Goal: Task Accomplishment & Management: Manage account settings

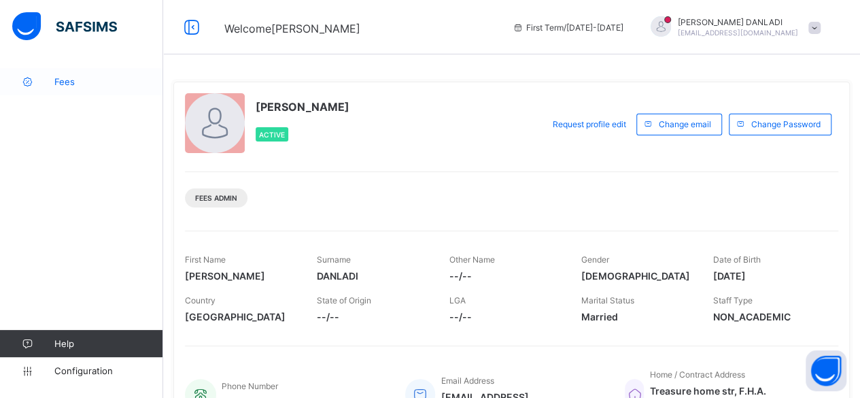
click at [54, 90] on link "Fees" at bounding box center [81, 81] width 163 height 27
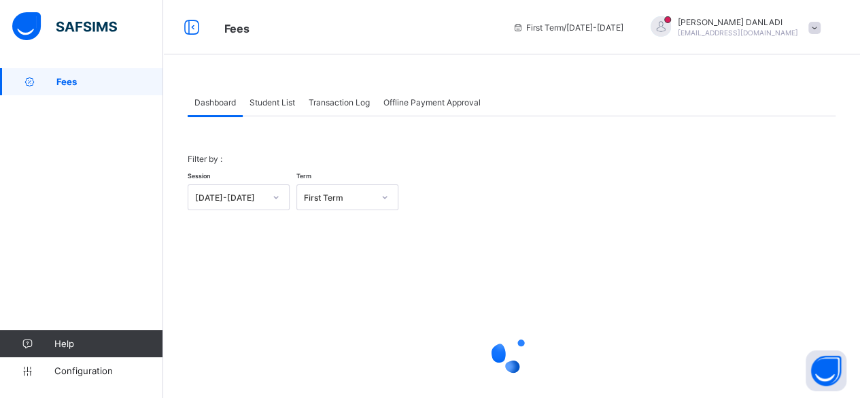
click at [293, 105] on span "Student List" at bounding box center [273, 102] width 46 height 10
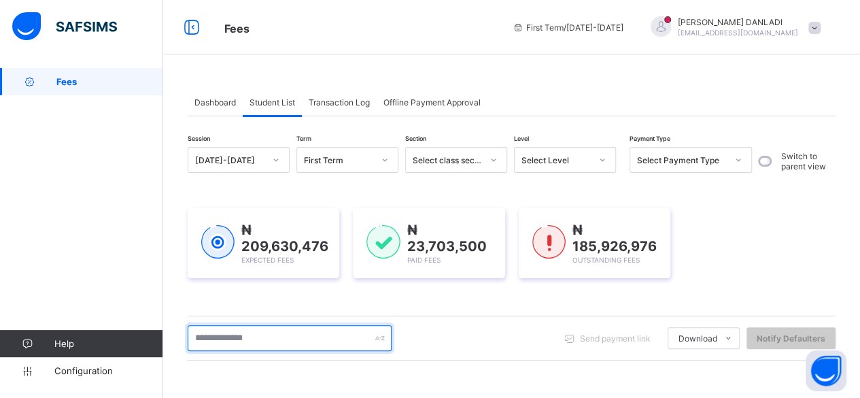
click at [262, 343] on input "text" at bounding box center [290, 338] width 204 height 26
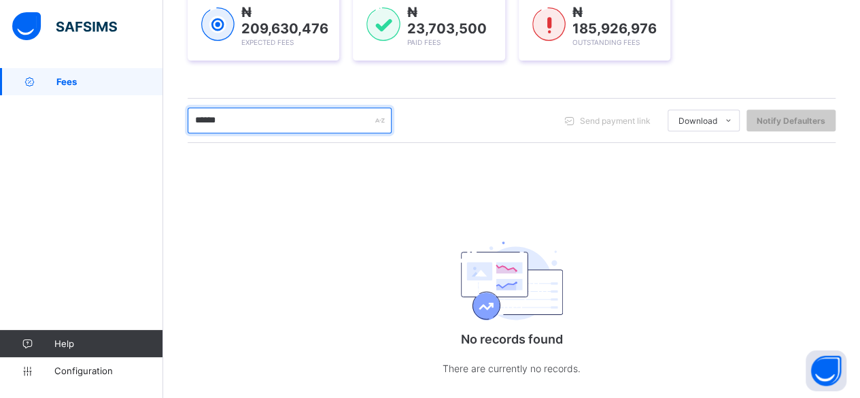
scroll to position [244, 0]
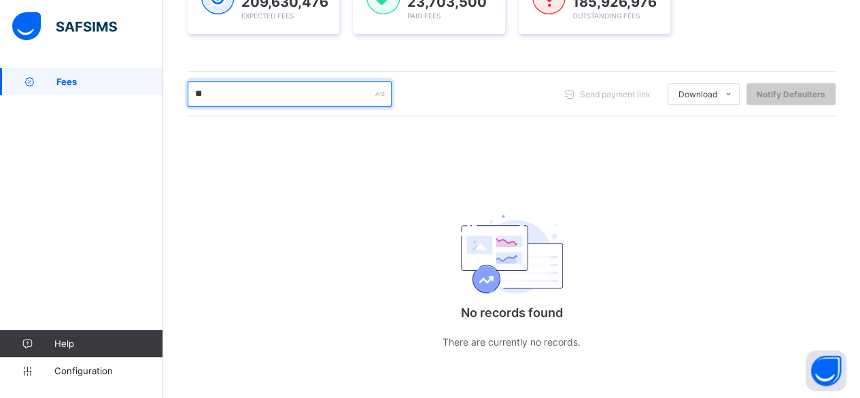
type input "*"
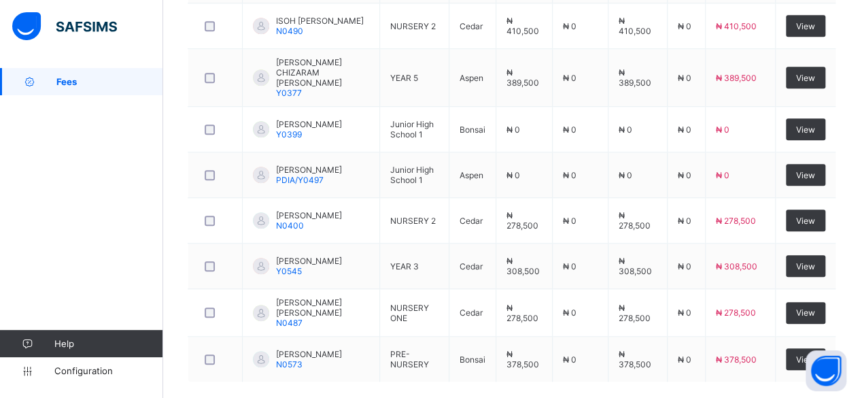
scroll to position [543, 0]
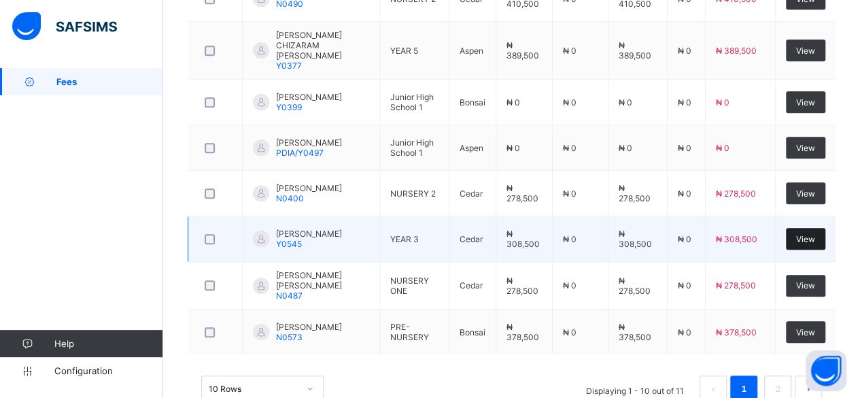
type input "**********"
click at [806, 228] on div "View" at bounding box center [805, 239] width 39 height 22
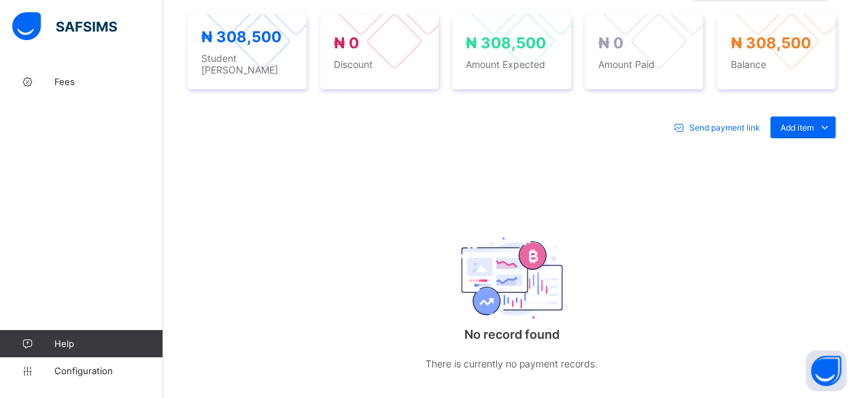
scroll to position [543, 0]
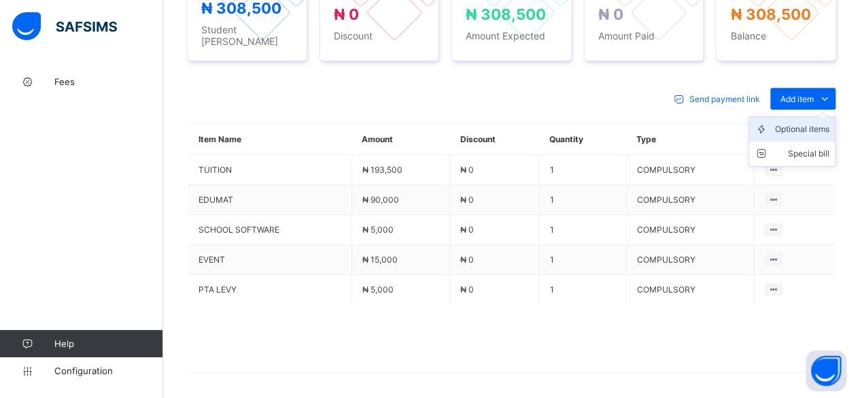
click at [816, 122] on div "Optional items" at bounding box center [802, 129] width 54 height 14
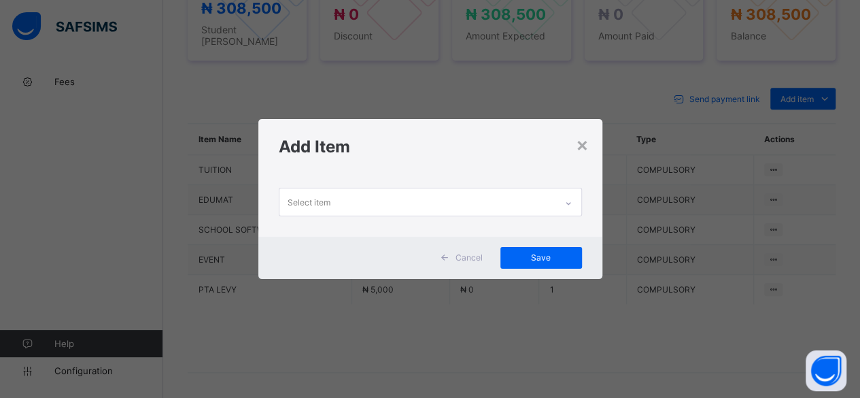
scroll to position [0, 0]
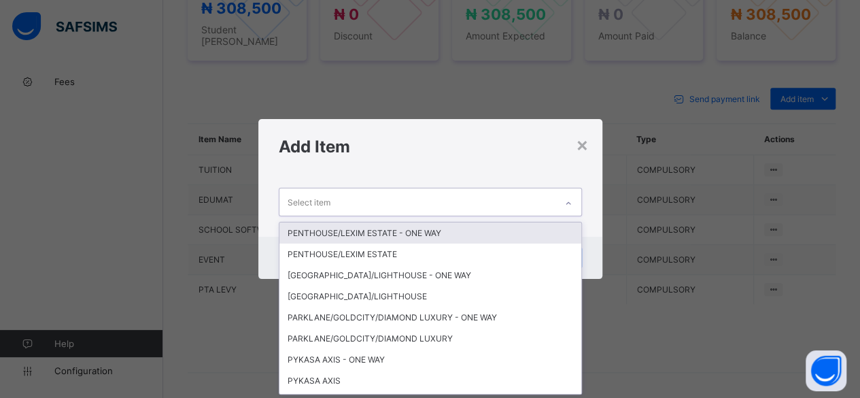
click at [455, 199] on div "Select item" at bounding box center [417, 201] width 276 height 27
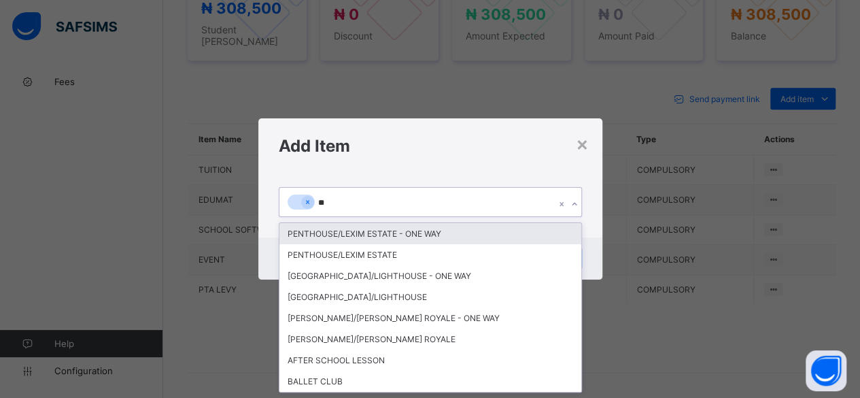
type input "***"
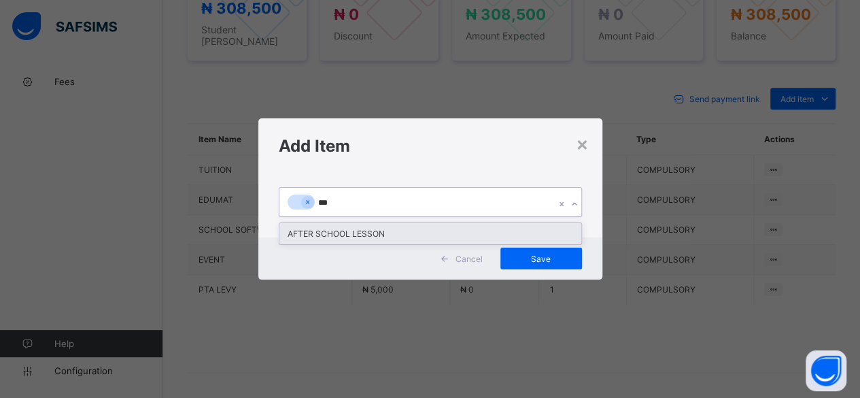
click at [366, 232] on div "AFTER SCHOOL LESSON" at bounding box center [430, 233] width 302 height 21
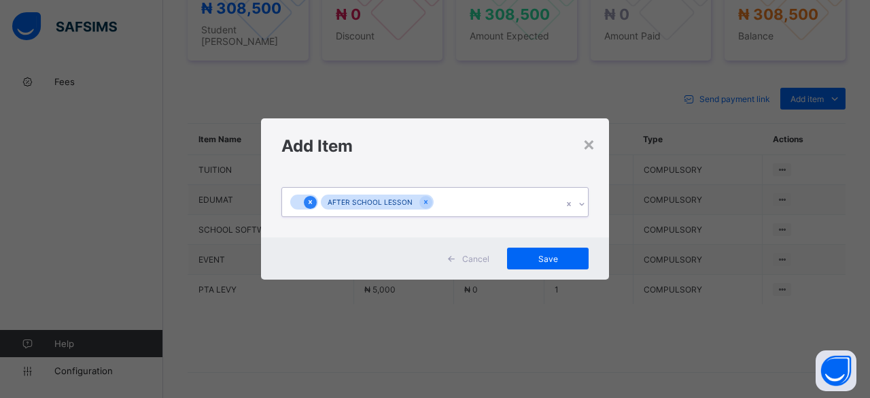
click at [308, 196] on div at bounding box center [310, 202] width 13 height 13
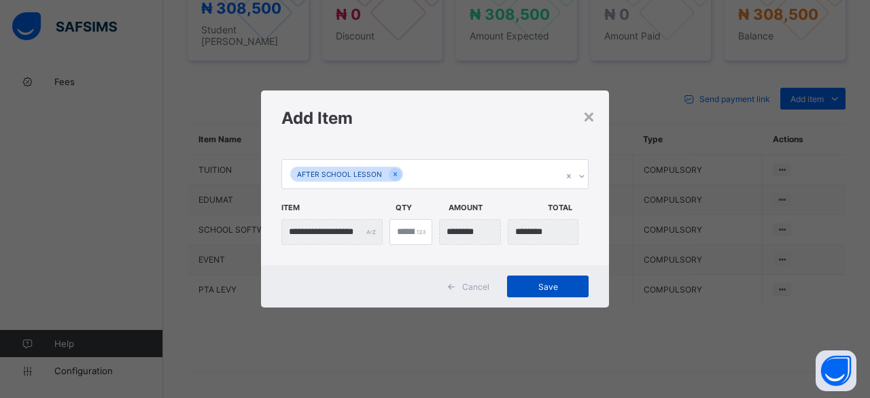
click at [553, 282] on span "Save" at bounding box center [547, 286] width 61 height 10
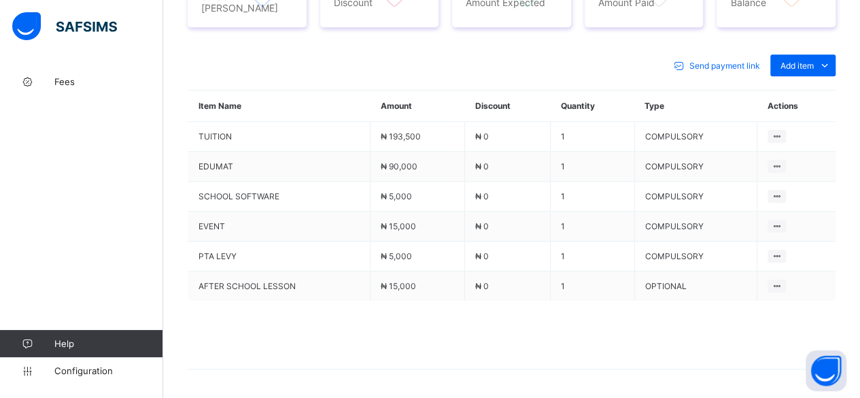
scroll to position [549, 0]
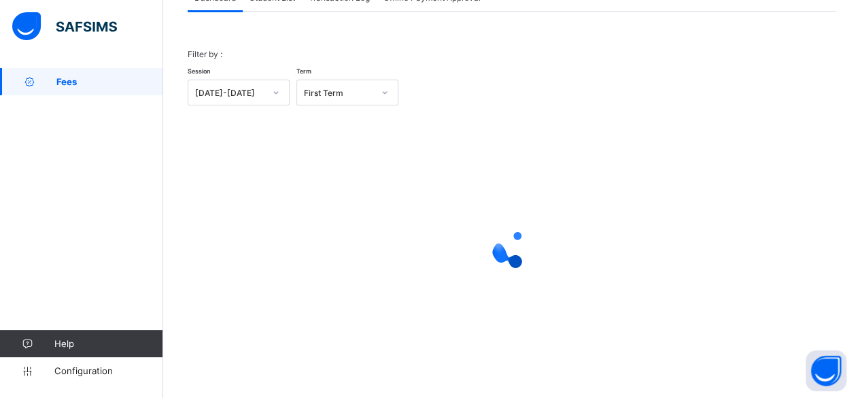
scroll to position [103, 0]
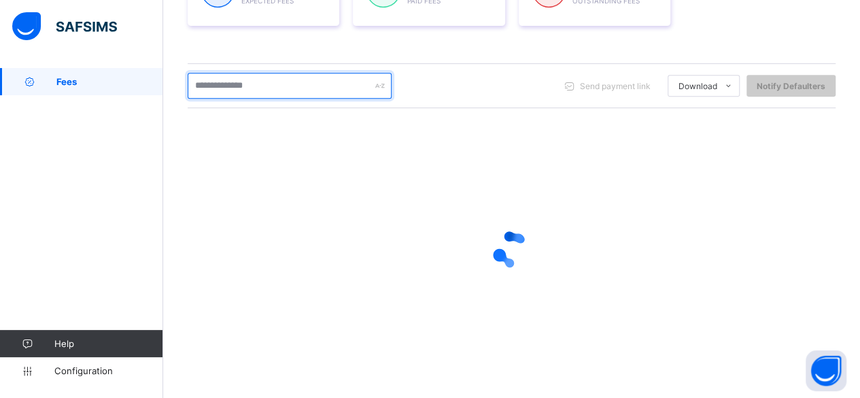
click at [243, 89] on input "text" at bounding box center [290, 86] width 204 height 26
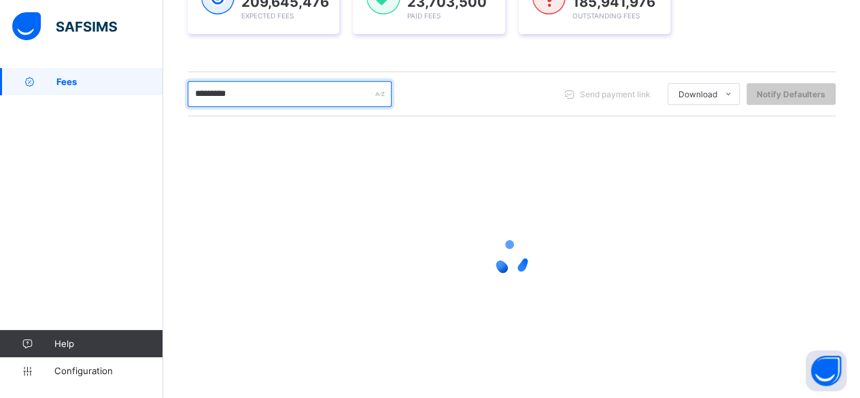
scroll to position [252, 0]
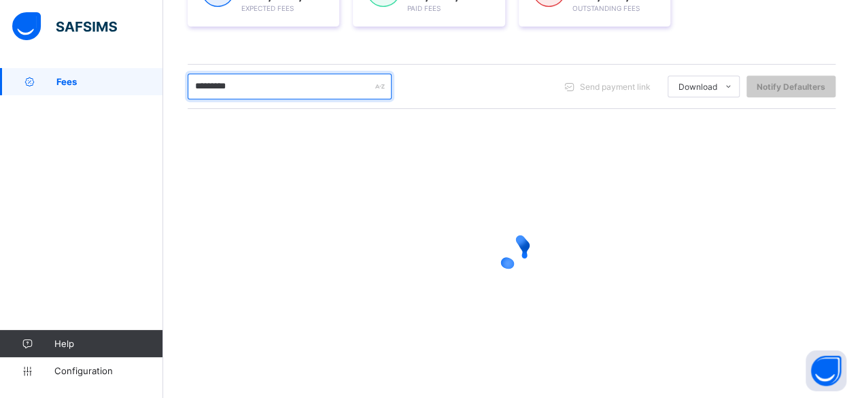
click at [241, 87] on input "*********" at bounding box center [290, 86] width 204 height 26
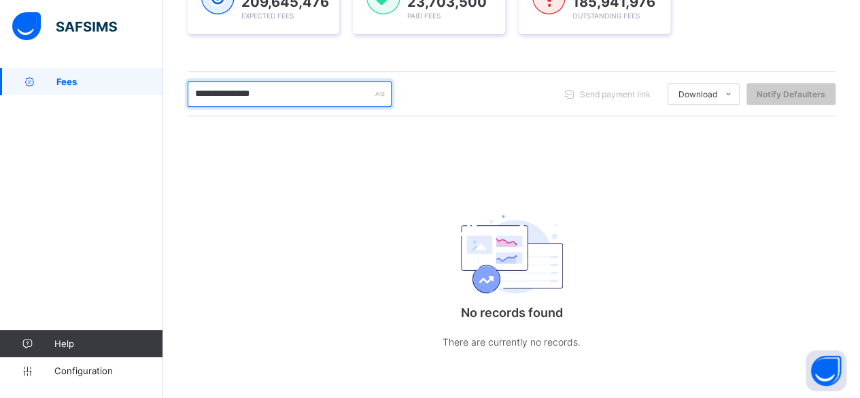
scroll to position [244, 0]
type input "*"
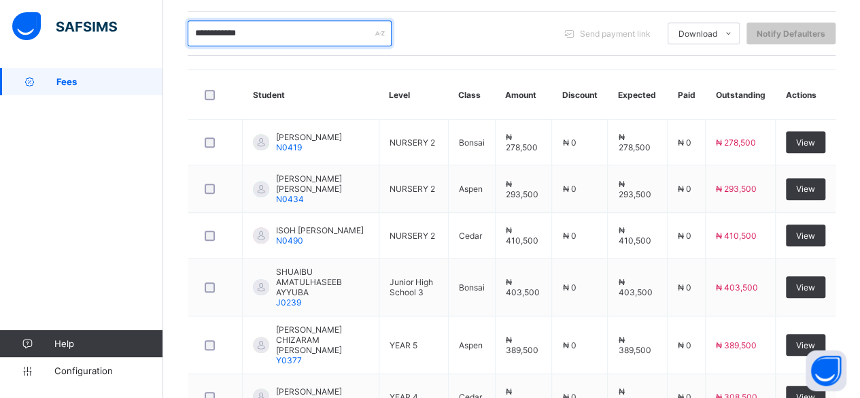
scroll to position [296, 0]
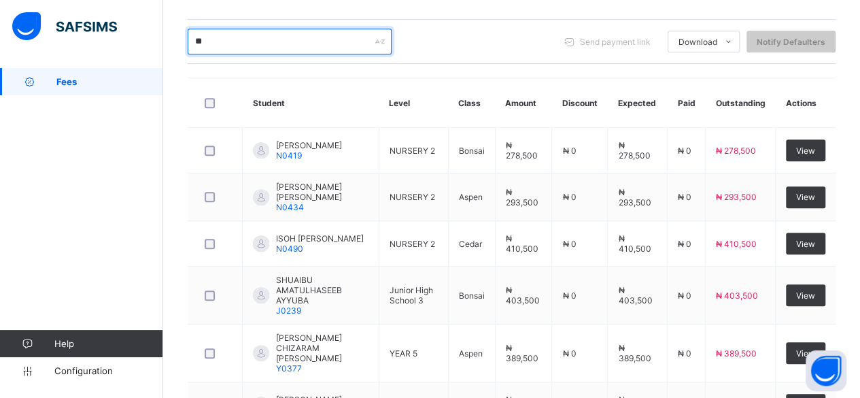
type input "*"
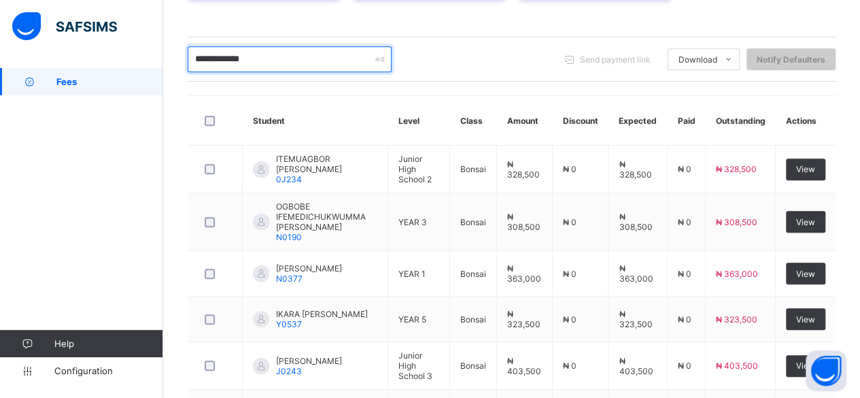
scroll to position [269, 0]
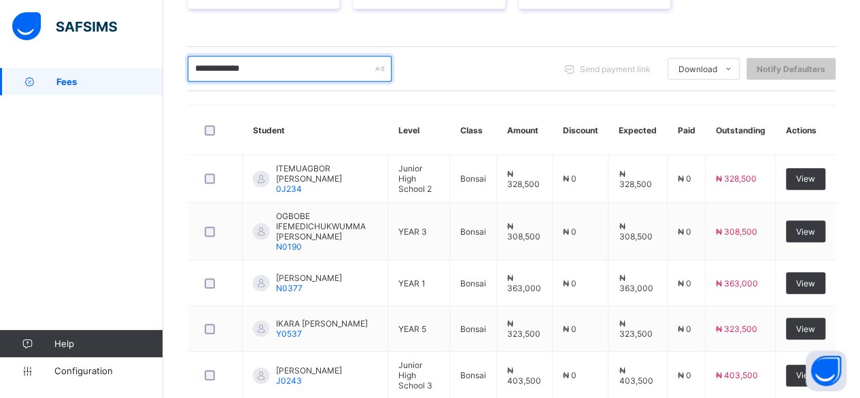
click at [332, 58] on input "**********" at bounding box center [290, 69] width 204 height 26
type input "*"
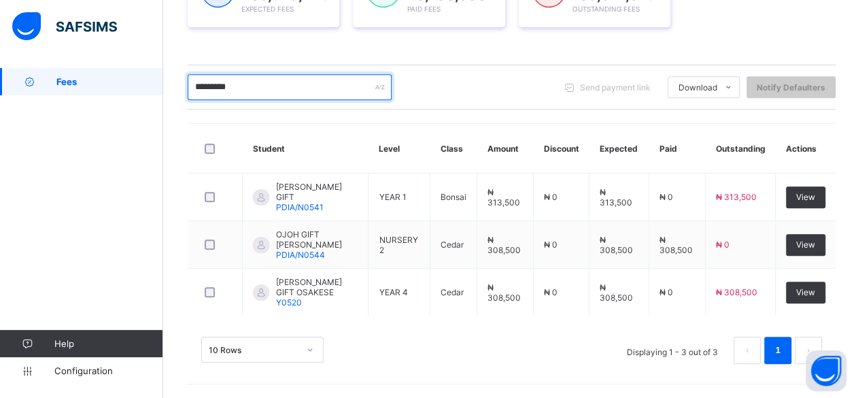
scroll to position [242, 0]
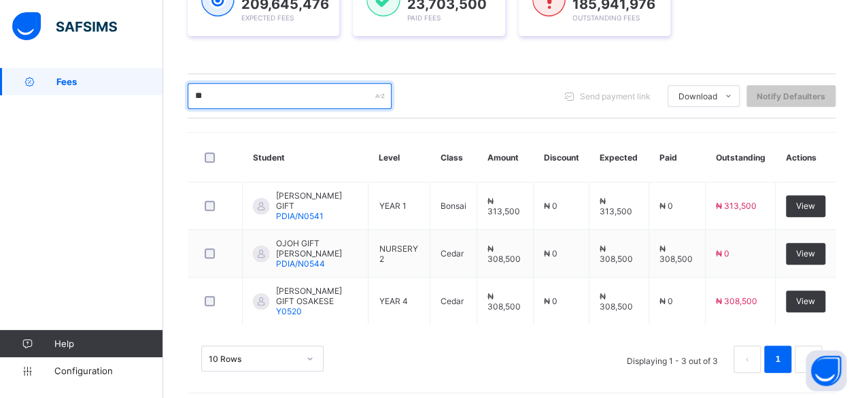
type input "*"
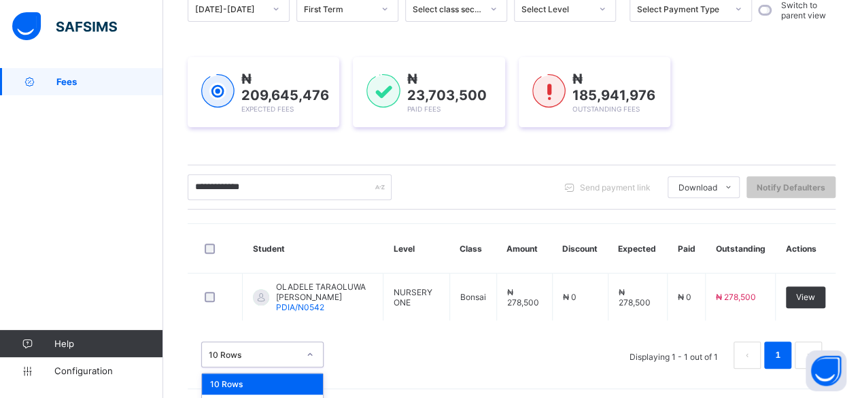
scroll to position [184, 0]
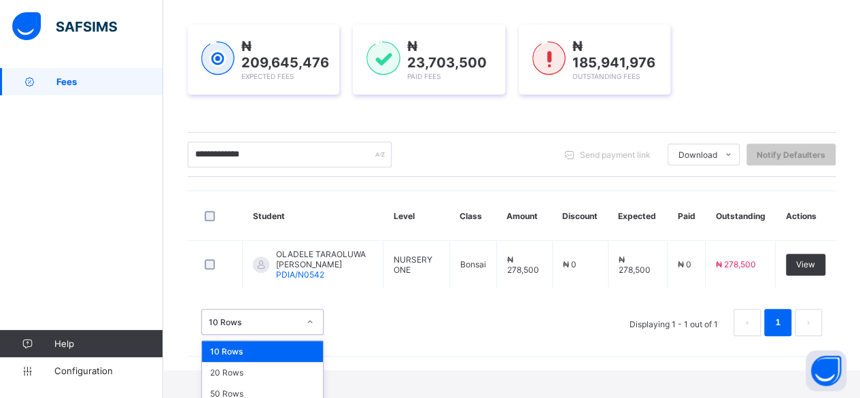
click at [304, 334] on div "option 10 Rows focused, 1 of 3. 3 results available. Use Up and Down to choose …" at bounding box center [262, 322] width 122 height 26
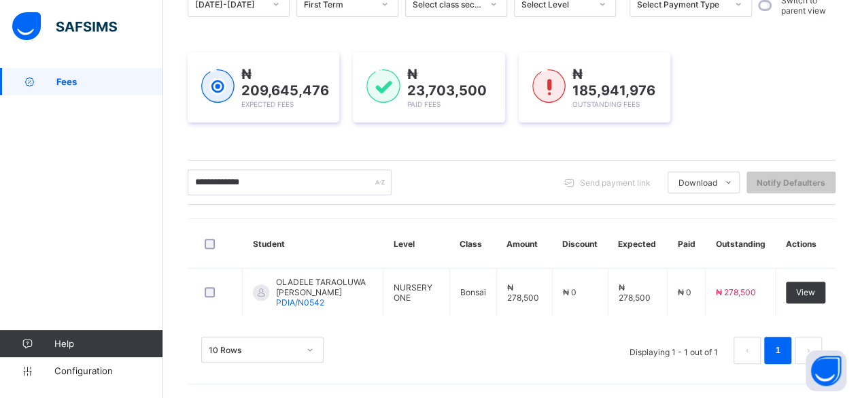
scroll to position [151, 0]
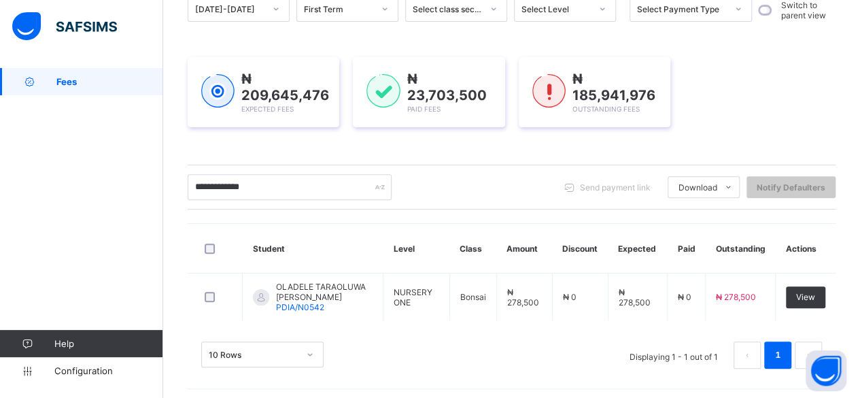
click at [428, 298] on div "Student Level Class Amount Discount Expected Paid Outstanding Actions OLADELE T…" at bounding box center [512, 302] width 648 height 159
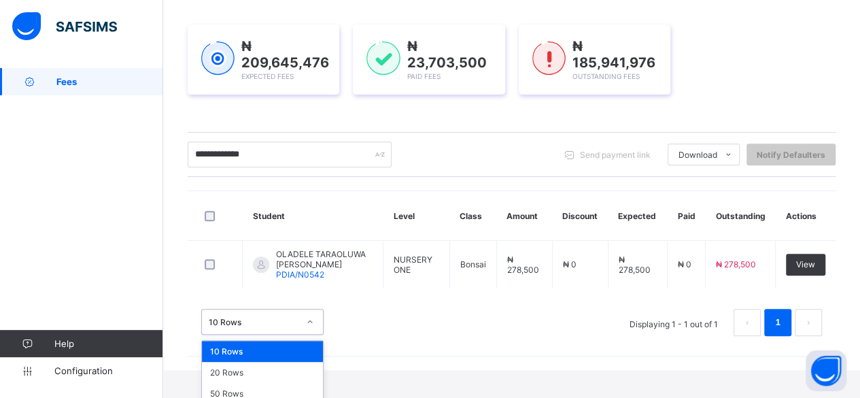
click at [311, 334] on div "option 10 Rows focused, 1 of 3. 3 results available. Use Up and Down to choose …" at bounding box center [262, 322] width 122 height 26
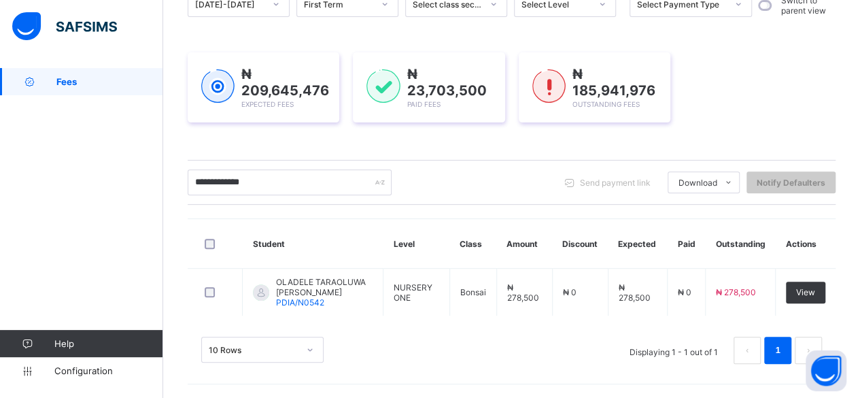
scroll to position [151, 0]
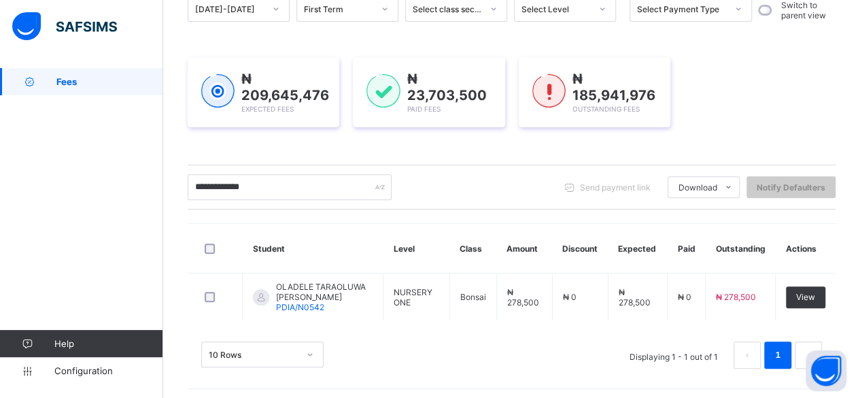
click at [400, 303] on div "Student Level Class Amount Discount Expected Paid Outstanding Actions OLADELE T…" at bounding box center [512, 302] width 648 height 159
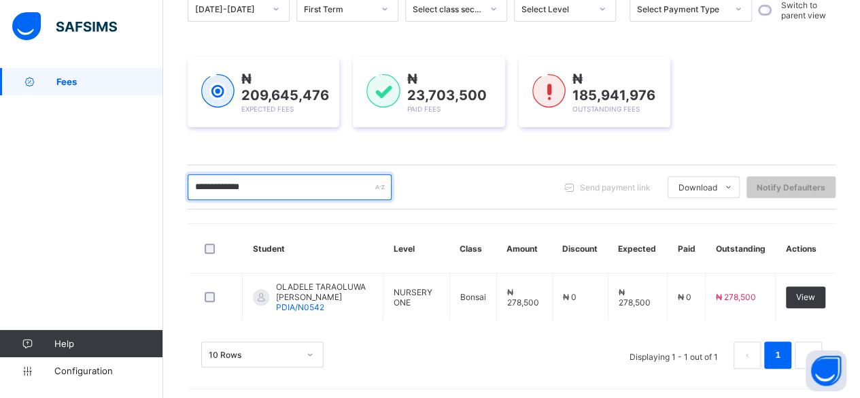
click at [311, 180] on input "**********" at bounding box center [290, 187] width 204 height 26
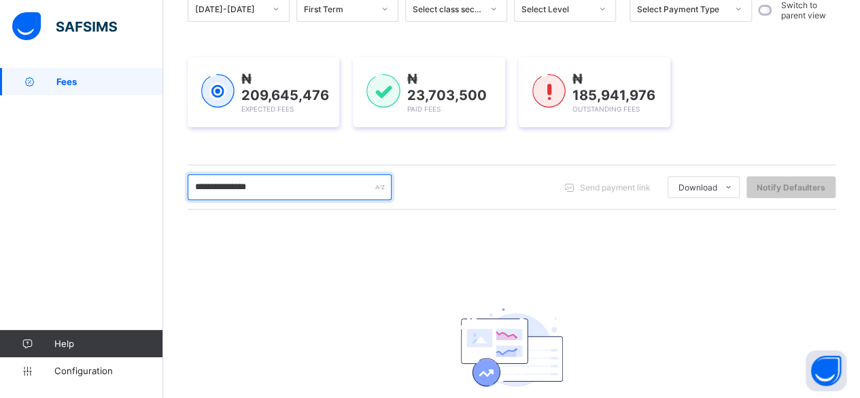
click at [215, 184] on input "**********" at bounding box center [290, 187] width 204 height 26
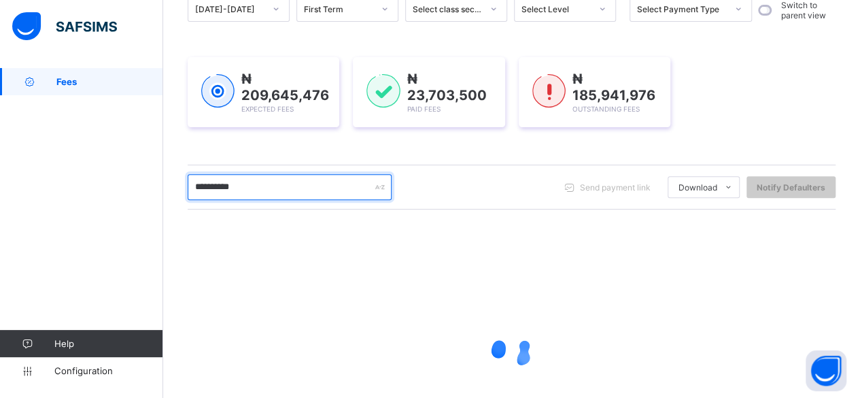
click at [256, 191] on input "*********" at bounding box center [290, 187] width 204 height 26
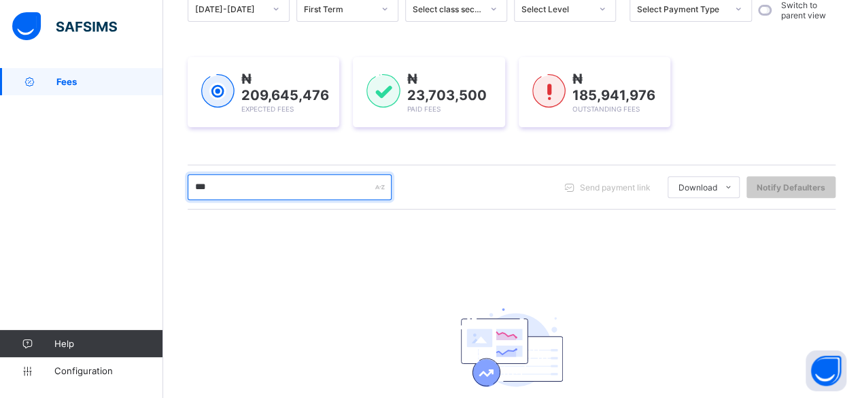
type input "*"
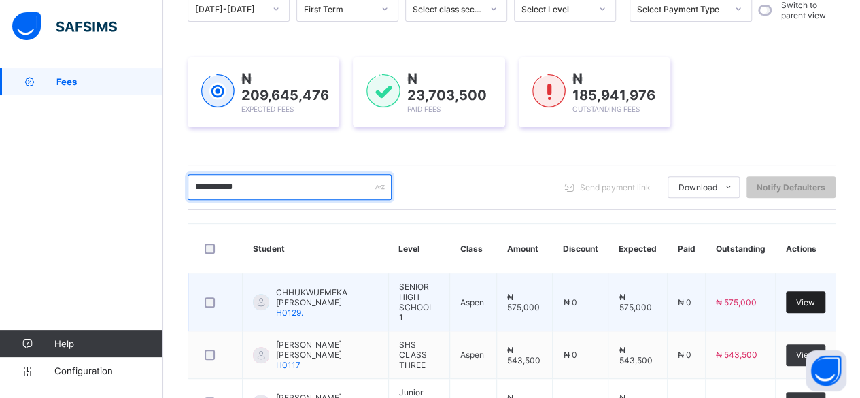
type input "**********"
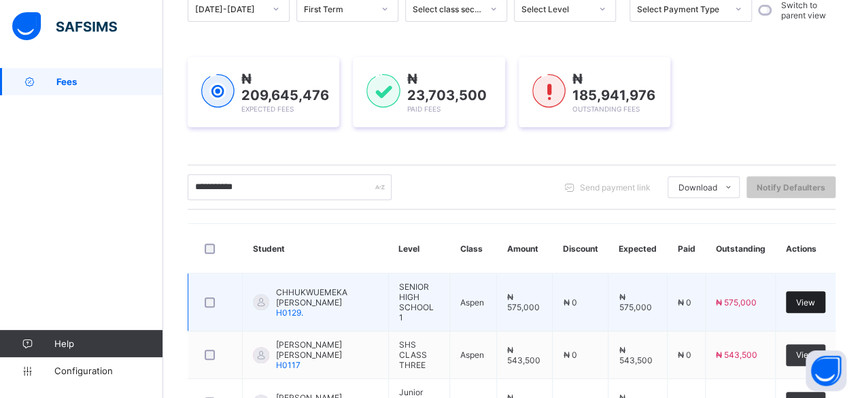
click at [809, 297] on span "View" at bounding box center [805, 302] width 19 height 10
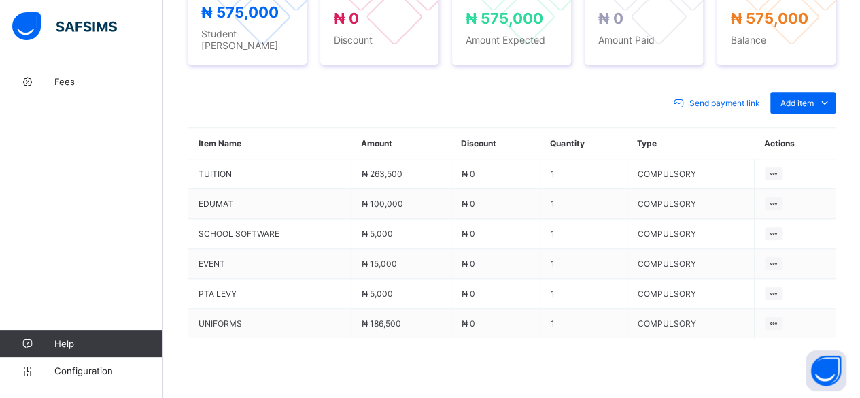
scroll to position [557, 0]
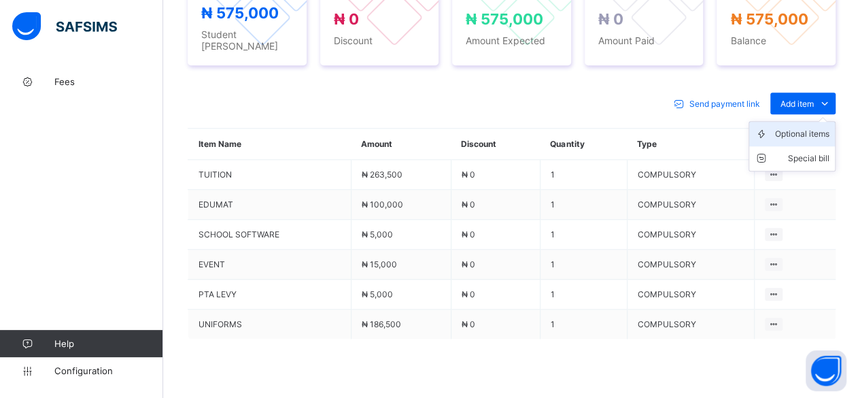
click at [808, 127] on div "Optional items" at bounding box center [802, 134] width 54 height 14
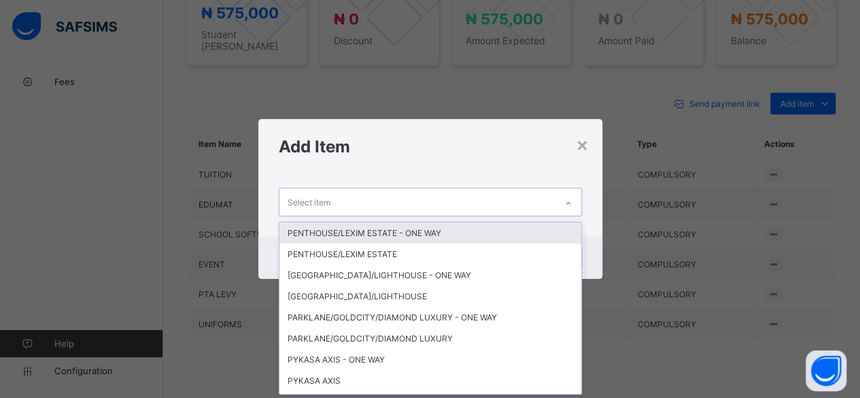
scroll to position [0, 0]
click at [507, 199] on div "Select item" at bounding box center [417, 201] width 276 height 27
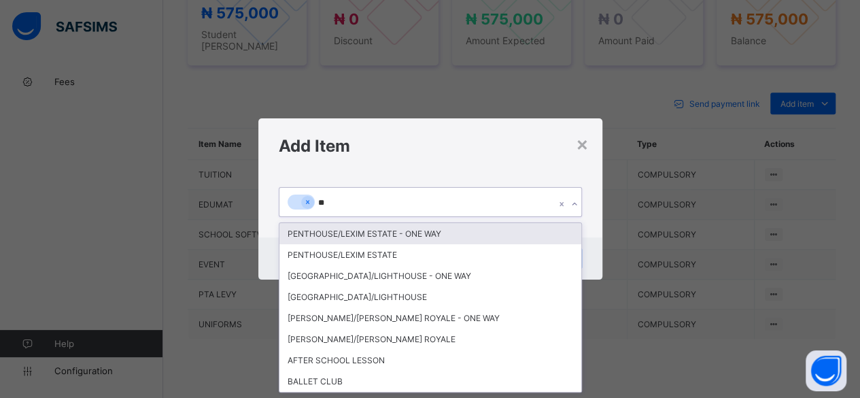
type input "***"
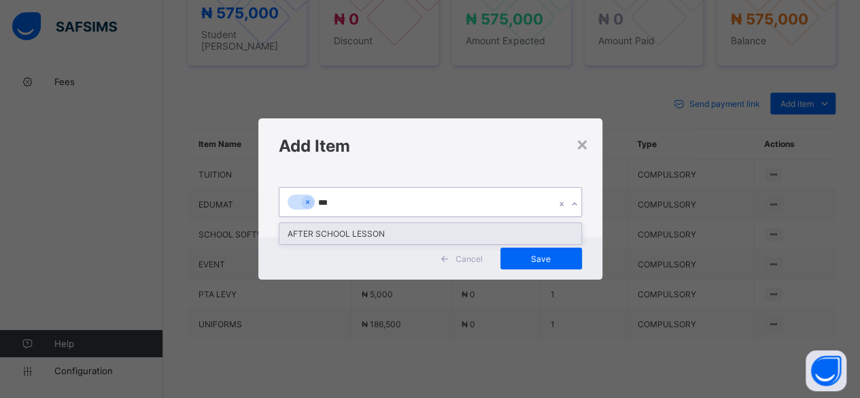
click at [304, 228] on div "AFTER SCHOOL LESSON" at bounding box center [430, 233] width 302 height 21
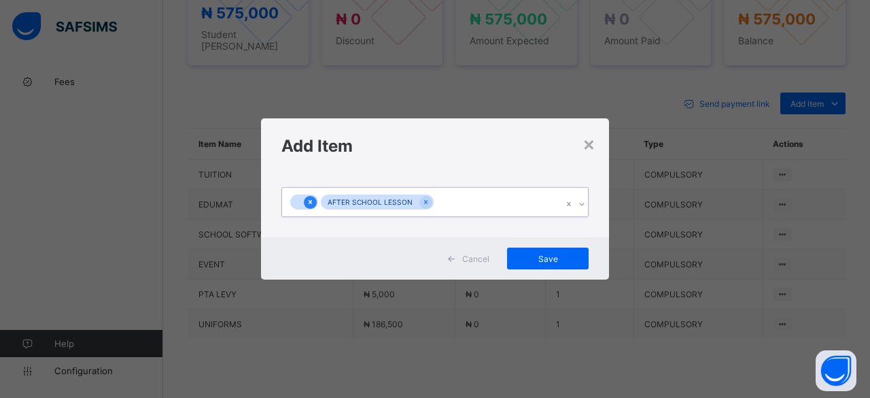
click at [313, 199] on icon at bounding box center [310, 202] width 7 height 10
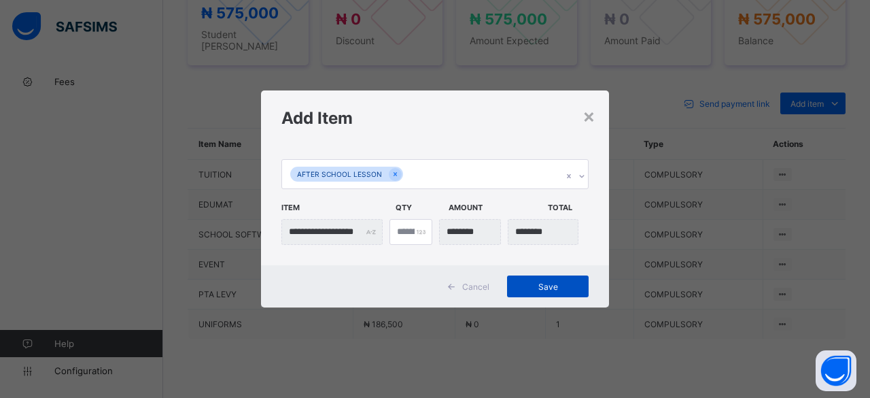
click at [551, 287] on span "Save" at bounding box center [547, 286] width 61 height 10
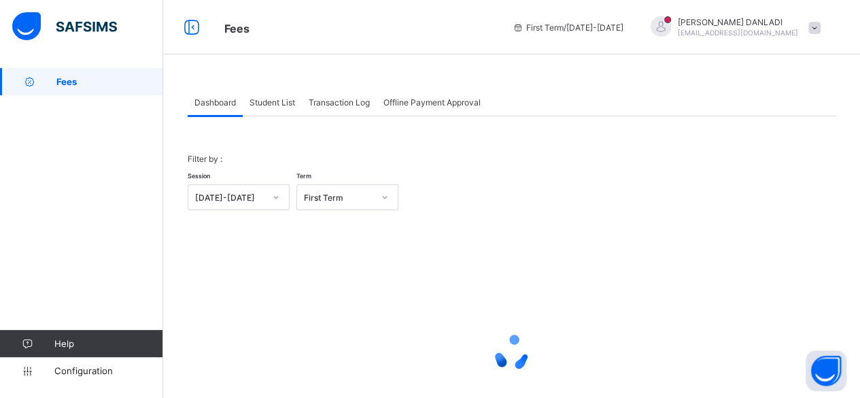
scroll to position [103, 0]
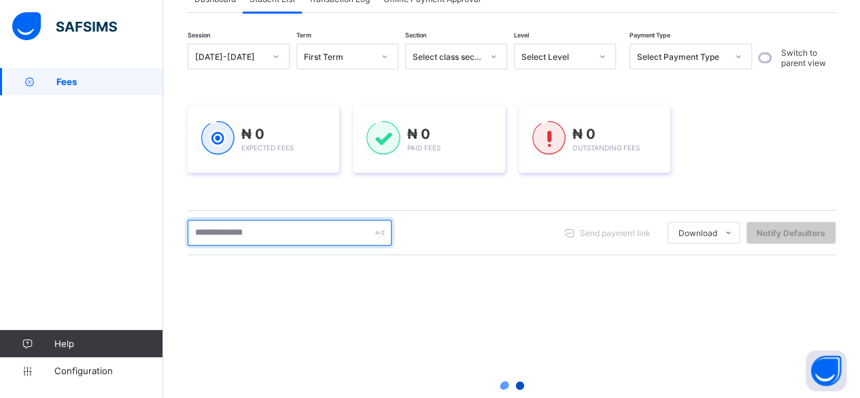
click at [236, 235] on input "text" at bounding box center [290, 233] width 204 height 26
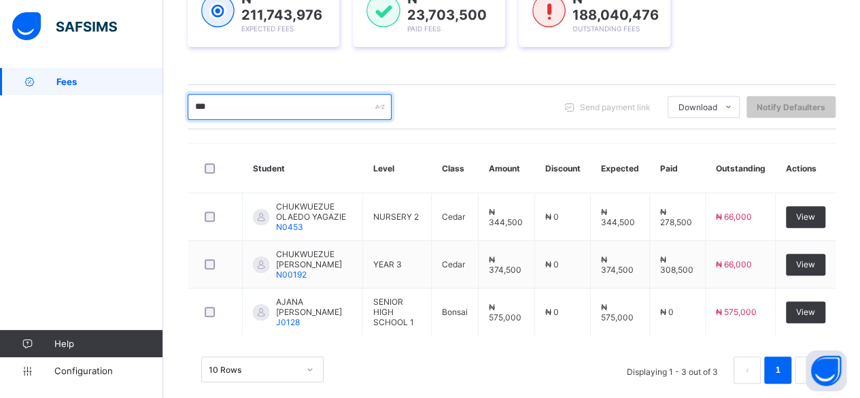
scroll to position [242, 0]
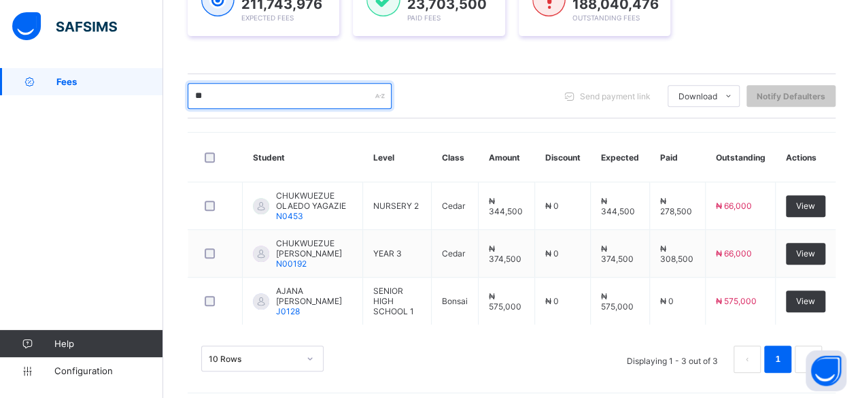
type input "*"
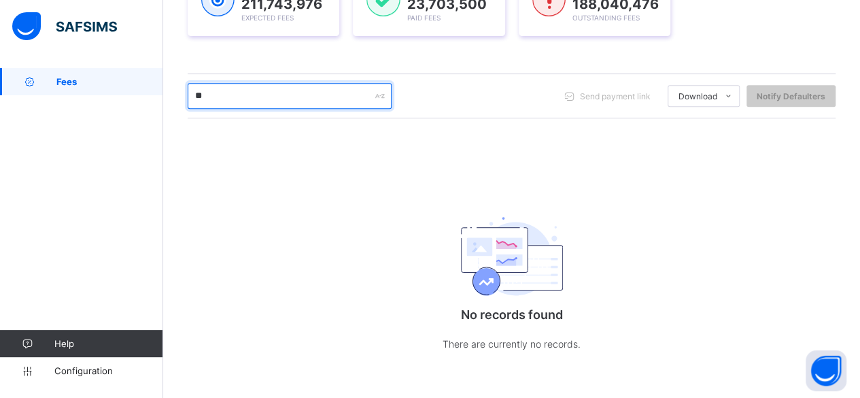
type input "*"
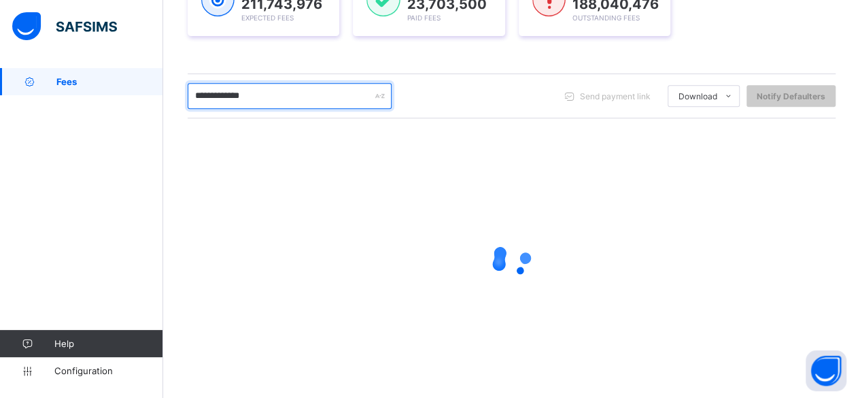
scroll to position [196, 0]
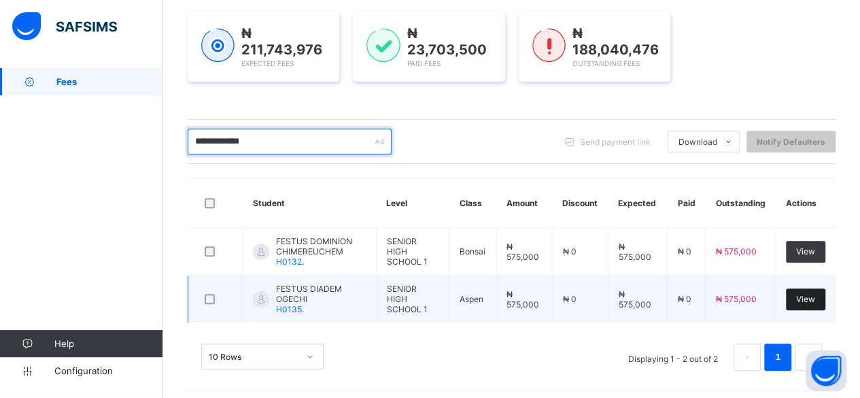
type input "**********"
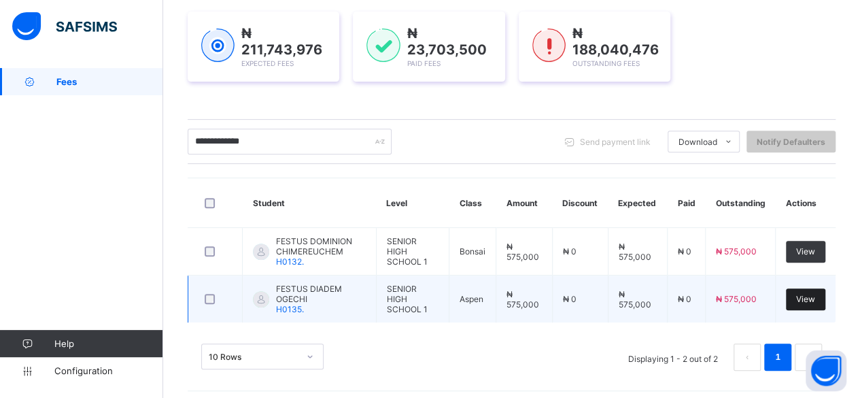
click at [815, 294] on span "View" at bounding box center [805, 299] width 19 height 10
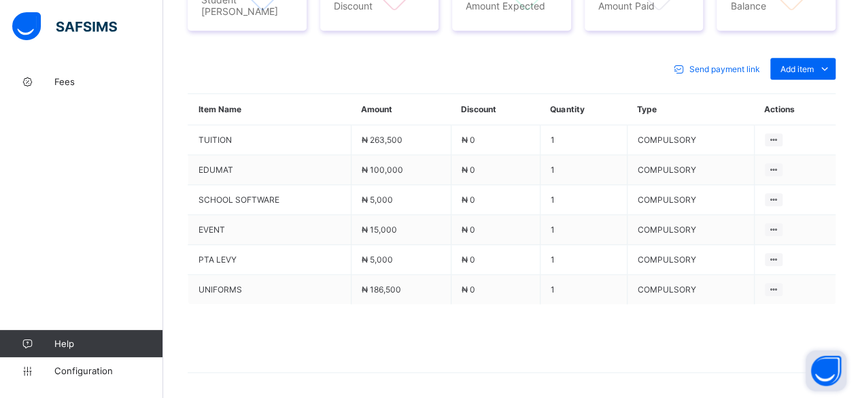
scroll to position [612, 0]
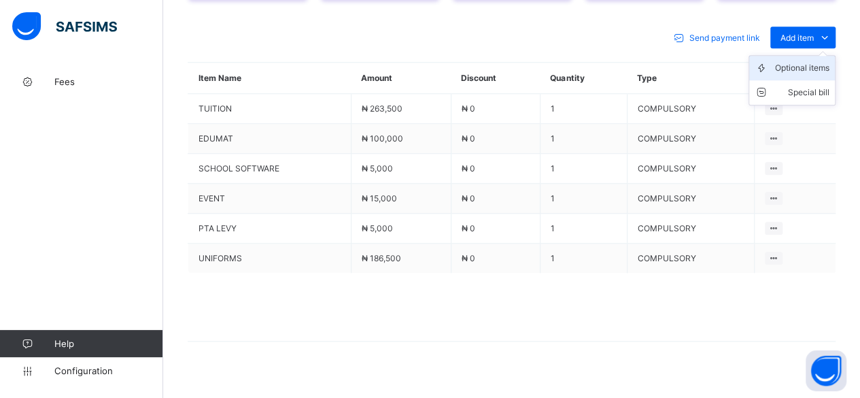
click at [797, 62] on div "Optional items" at bounding box center [802, 68] width 54 height 14
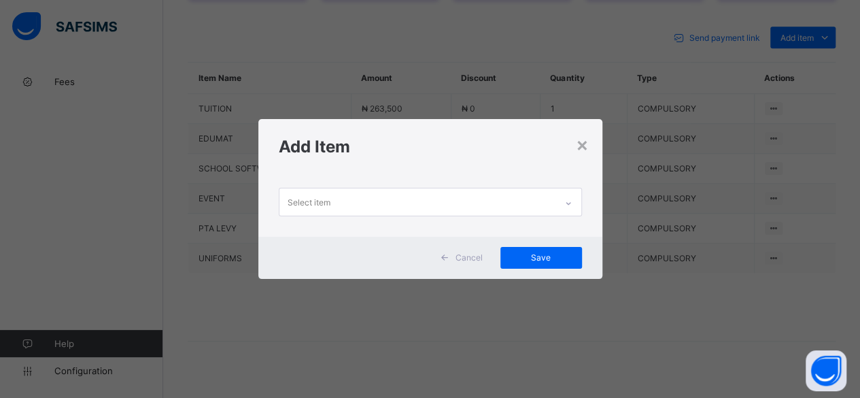
scroll to position [0, 0]
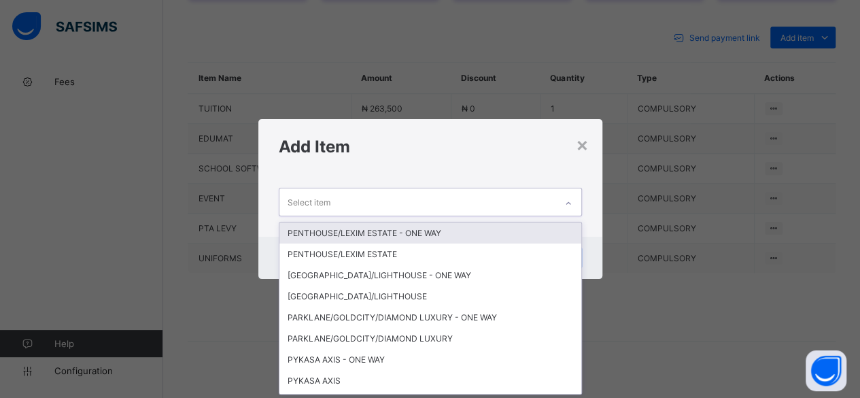
click at [330, 193] on div "Select item" at bounding box center [417, 201] width 276 height 27
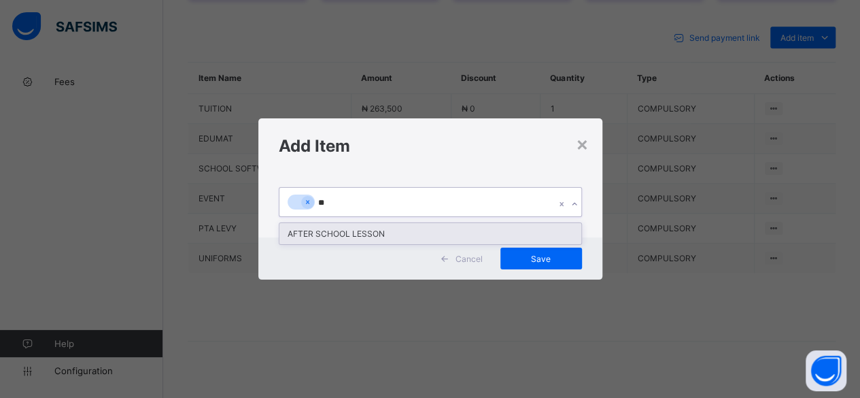
type input "***"
click at [309, 227] on div "AFTER SCHOOL LESSON" at bounding box center [430, 233] width 302 height 21
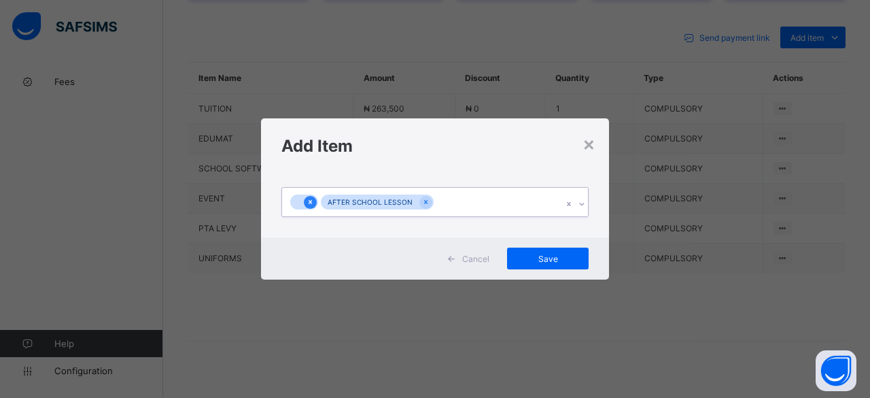
click at [309, 199] on icon at bounding box center [310, 202] width 7 height 10
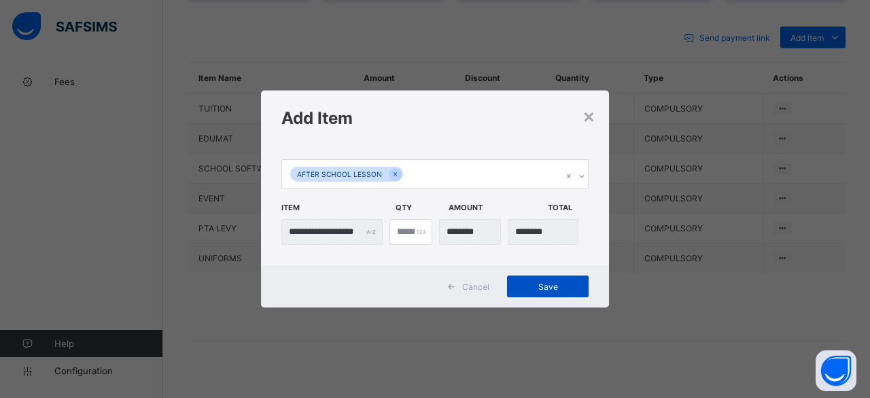
click at [534, 283] on span "Save" at bounding box center [547, 286] width 61 height 10
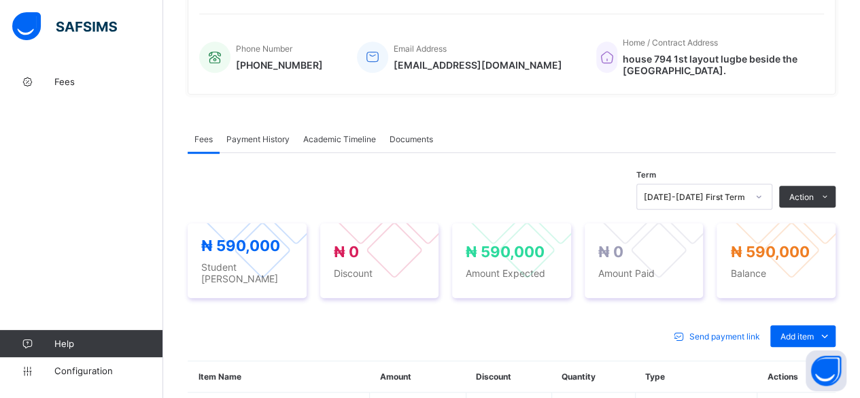
scroll to position [313, 0]
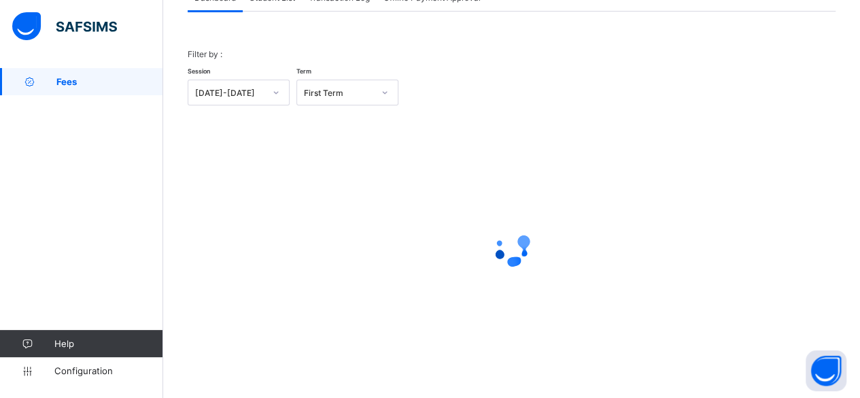
scroll to position [103, 0]
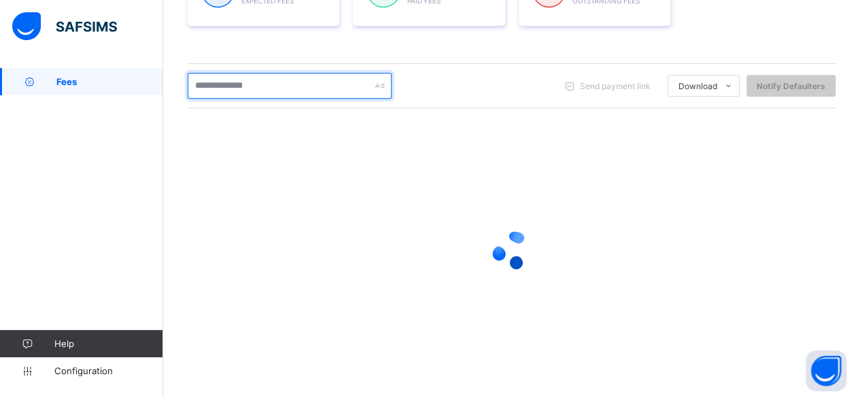
click at [262, 85] on input "text" at bounding box center [290, 86] width 204 height 26
type input "**********"
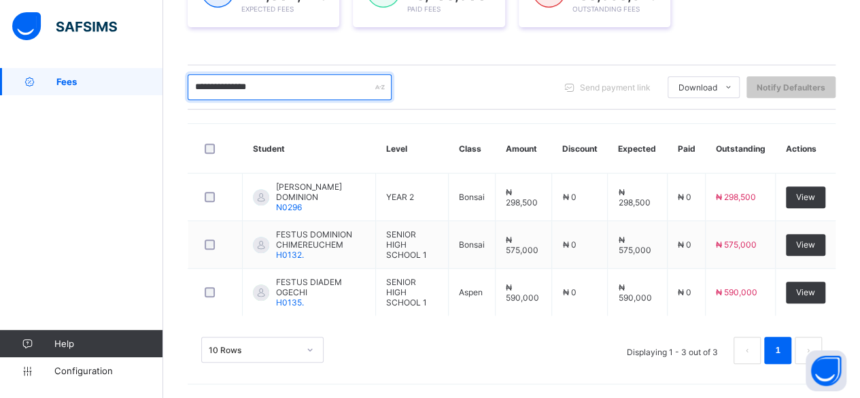
scroll to position [242, 0]
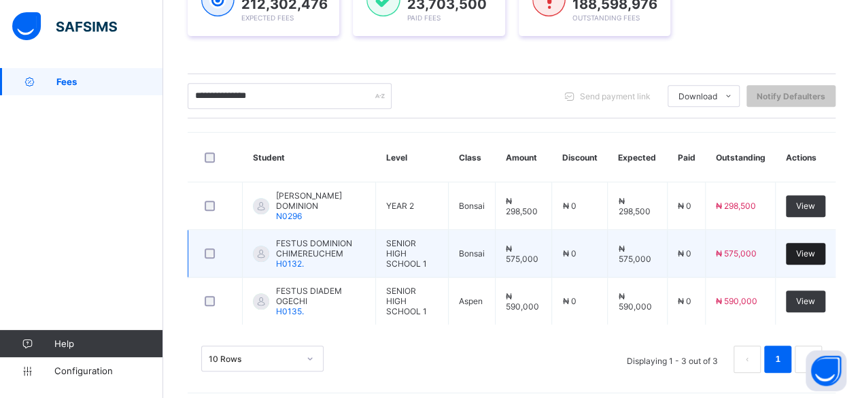
click at [815, 250] on span "View" at bounding box center [805, 253] width 19 height 10
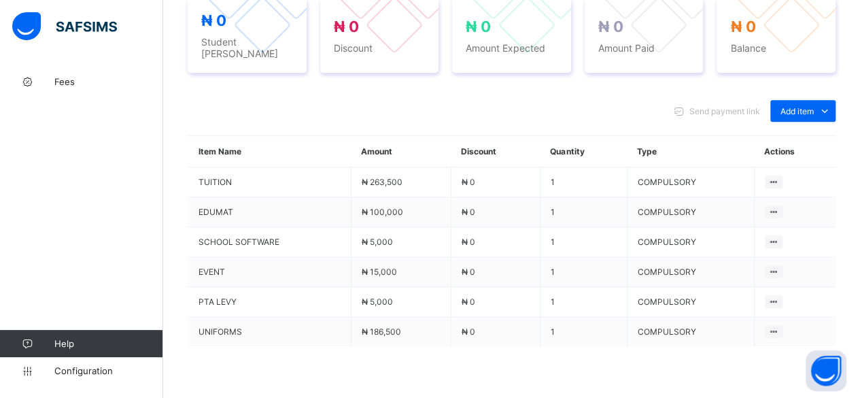
scroll to position [612, 0]
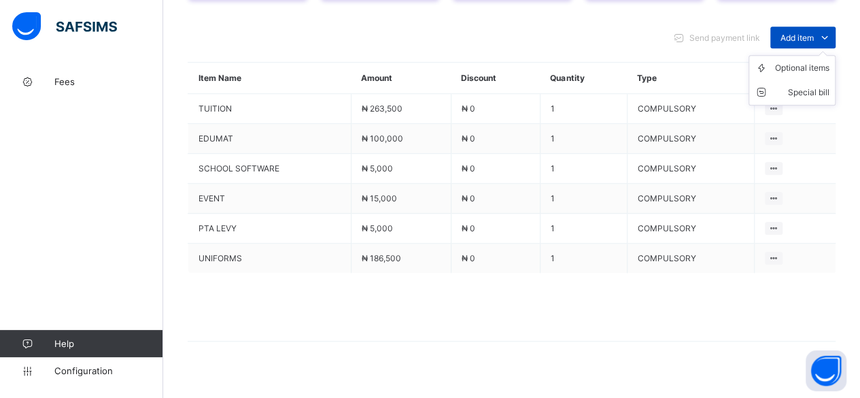
click at [798, 33] on span "Add item" at bounding box center [796, 38] width 33 height 10
click at [798, 61] on div "Optional items" at bounding box center [802, 68] width 54 height 14
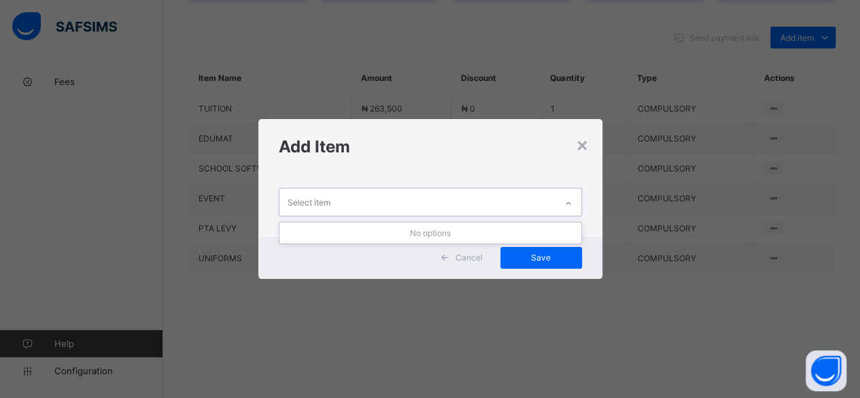
click at [462, 209] on div "Select item" at bounding box center [417, 201] width 276 height 27
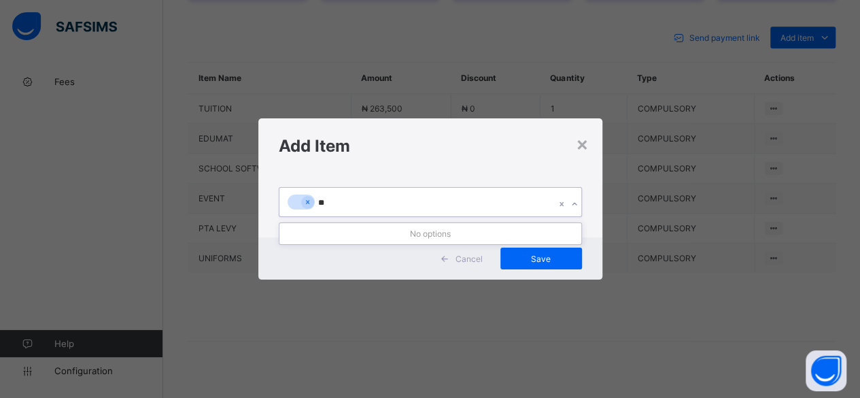
type input "*"
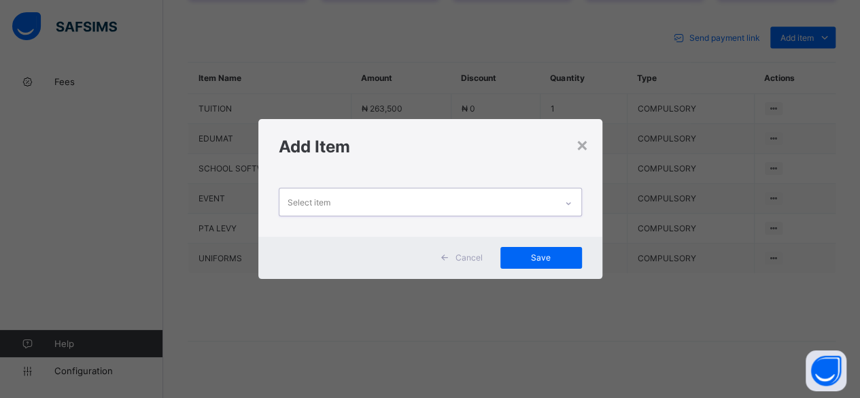
click at [420, 211] on div "Select item" at bounding box center [417, 201] width 276 height 27
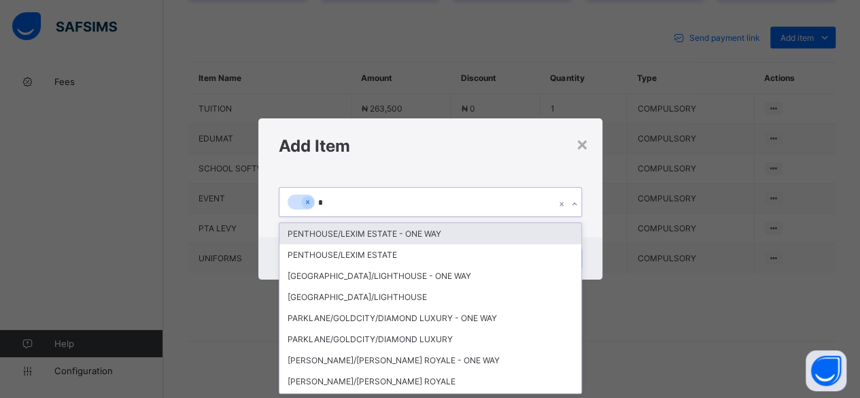
scroll to position [0, 0]
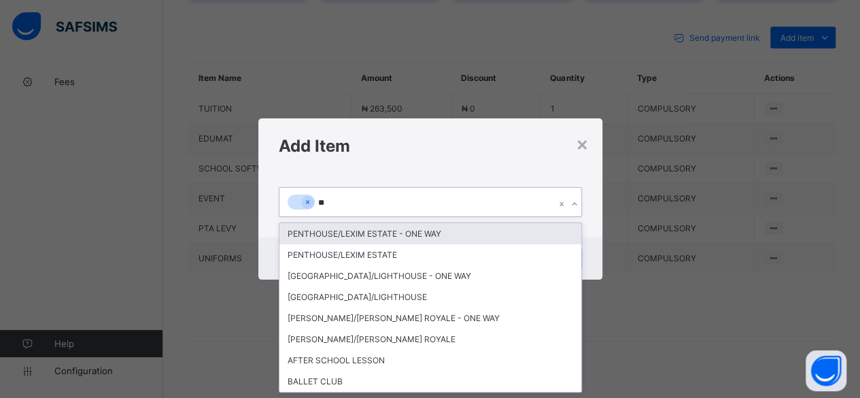
type input "***"
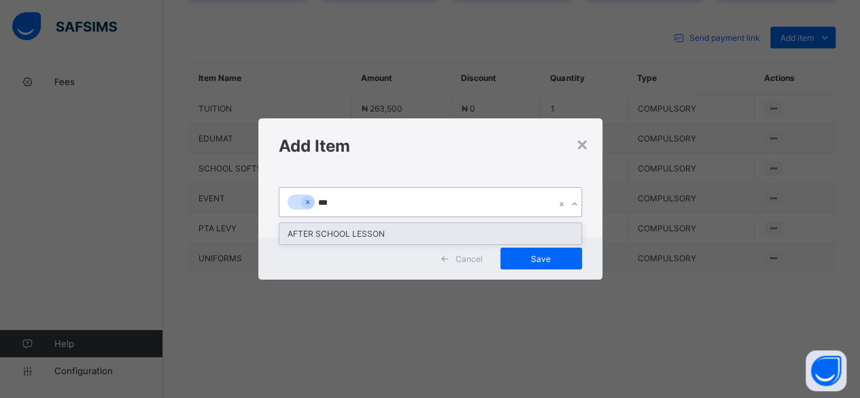
click at [383, 228] on div "AFTER SCHOOL LESSON" at bounding box center [430, 233] width 302 height 21
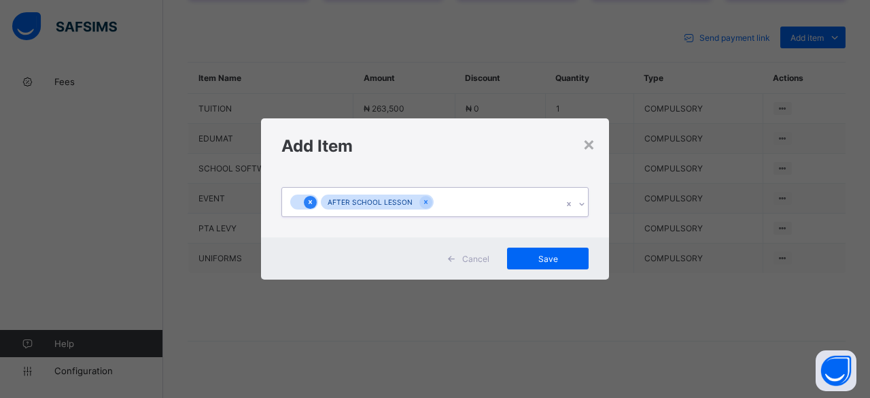
click at [309, 201] on icon at bounding box center [310, 202] width 7 height 10
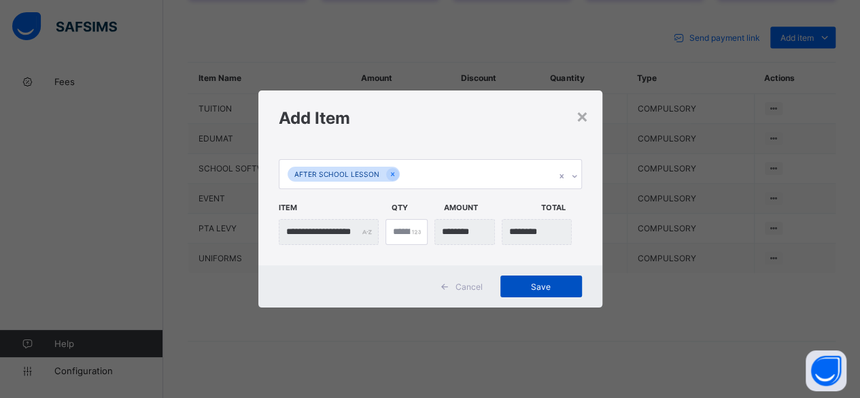
click at [548, 288] on span "Save" at bounding box center [541, 286] width 61 height 10
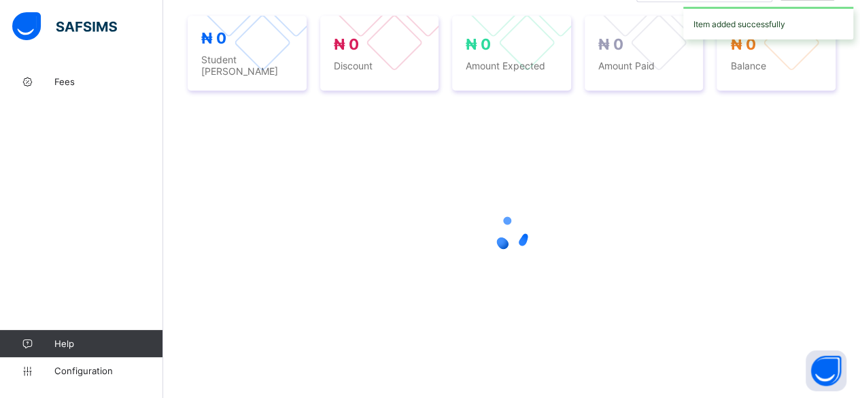
scroll to position [612, 0]
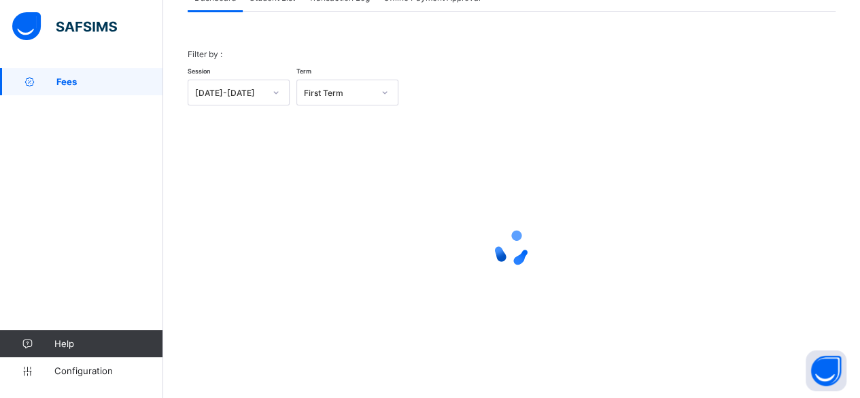
scroll to position [103, 0]
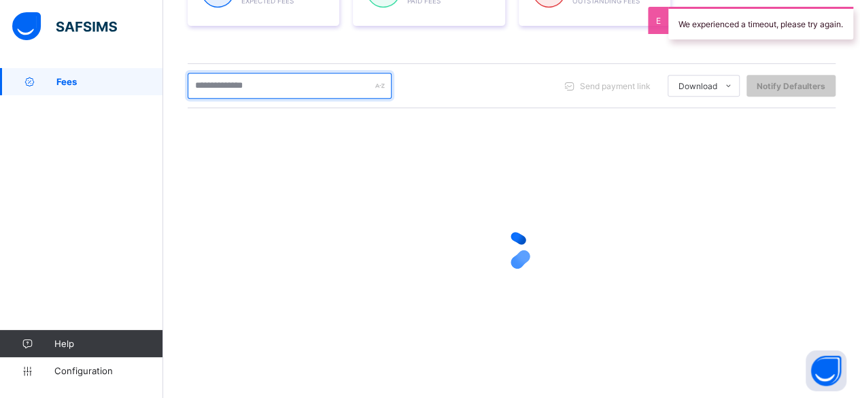
click at [271, 78] on input "text" at bounding box center [290, 86] width 204 height 26
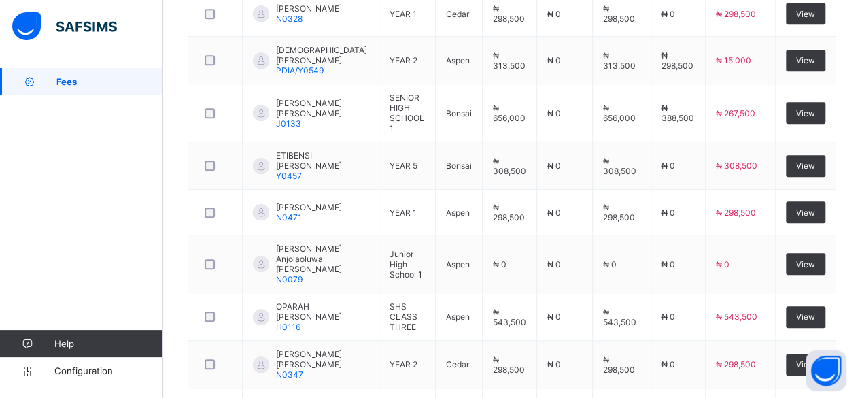
scroll to position [460, 0]
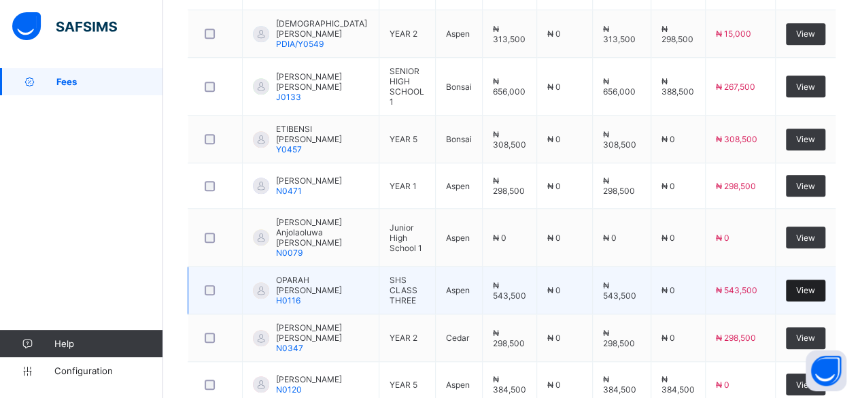
type input "**********"
click at [813, 279] on div "View" at bounding box center [805, 290] width 39 height 22
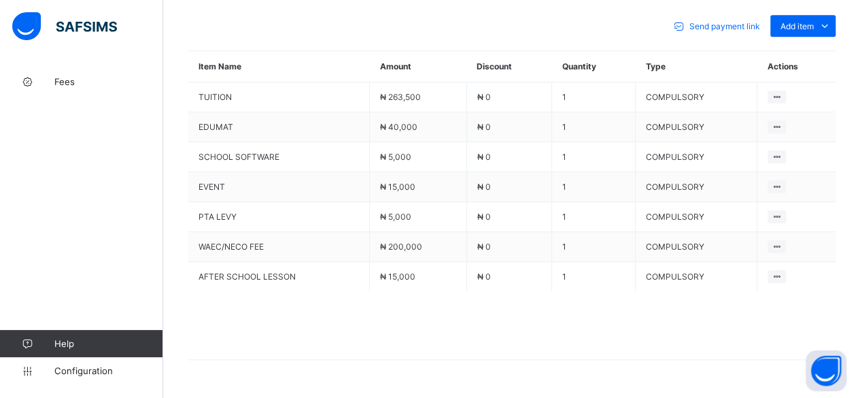
scroll to position [640, 0]
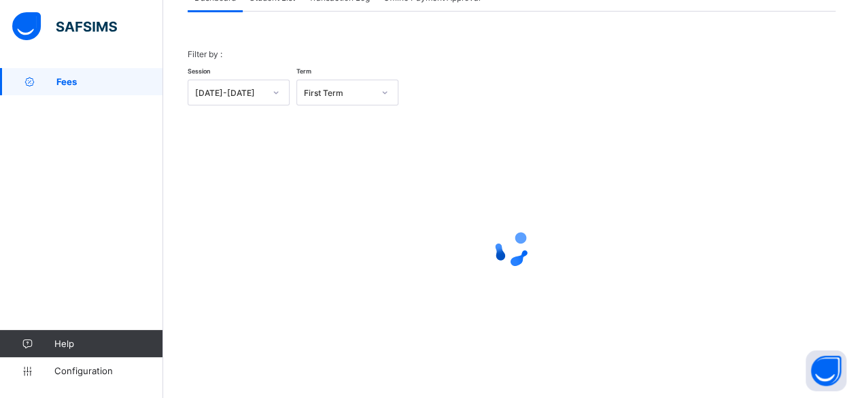
scroll to position [103, 0]
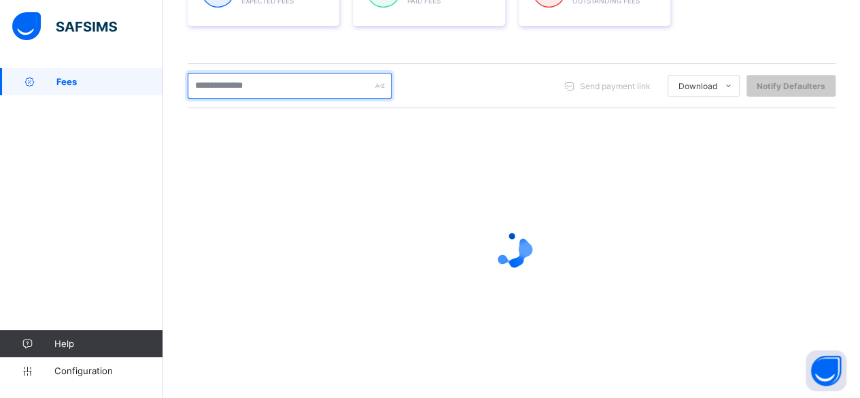
click at [253, 87] on input "text" at bounding box center [290, 86] width 204 height 26
type input "*"
type input "*******"
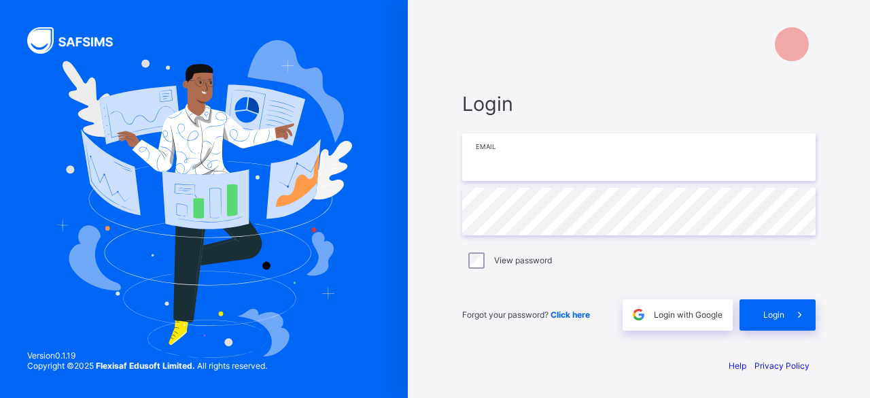
drag, startPoint x: 0, startPoint y: 0, endPoint x: 491, endPoint y: 148, distance: 512.5
click at [491, 148] on input "email" at bounding box center [639, 157] width 354 height 48
type input "*"
type input "**********"
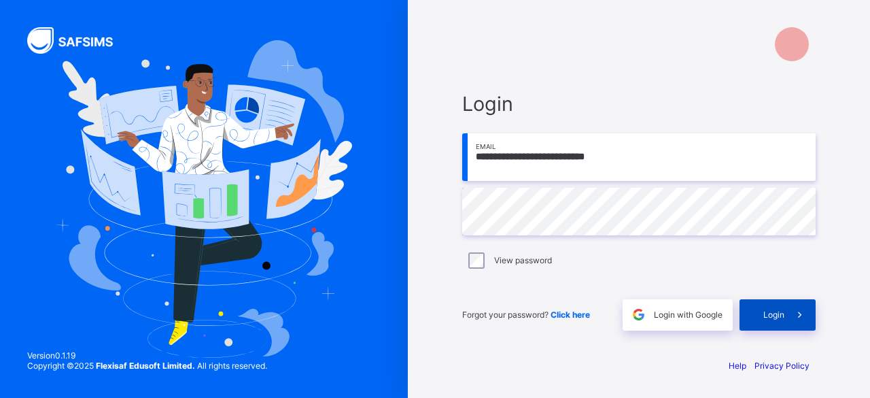
click at [786, 315] on span at bounding box center [800, 314] width 31 height 31
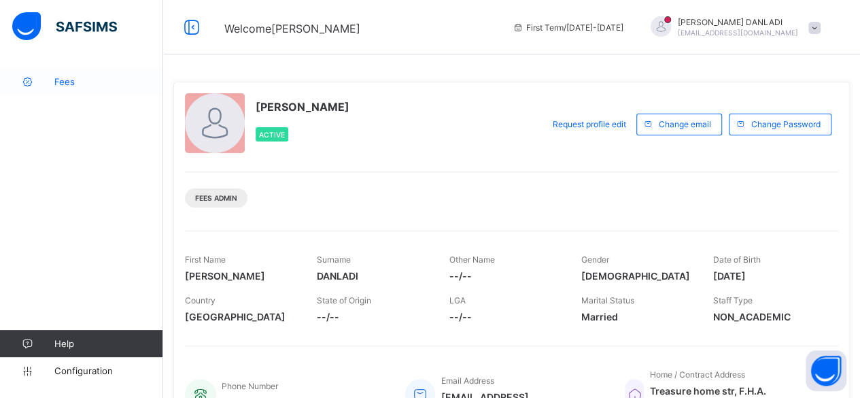
click at [63, 80] on span "Fees" at bounding box center [108, 81] width 109 height 11
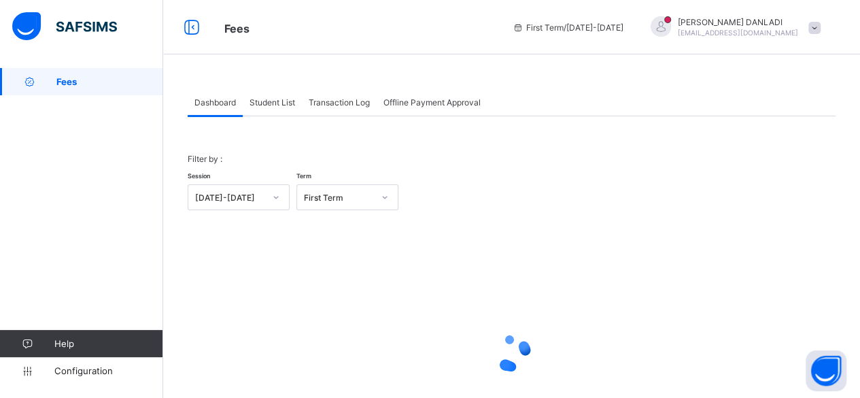
click at [277, 105] on span "Student List" at bounding box center [273, 102] width 46 height 10
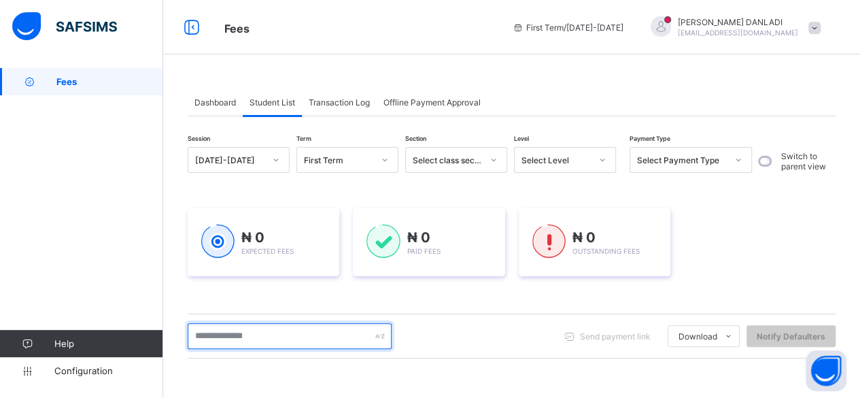
click at [272, 335] on input "text" at bounding box center [290, 336] width 204 height 26
type input "*"
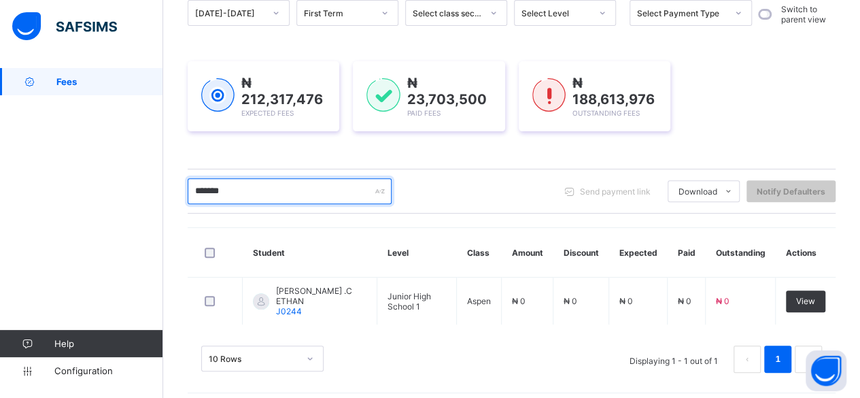
scroll to position [151, 0]
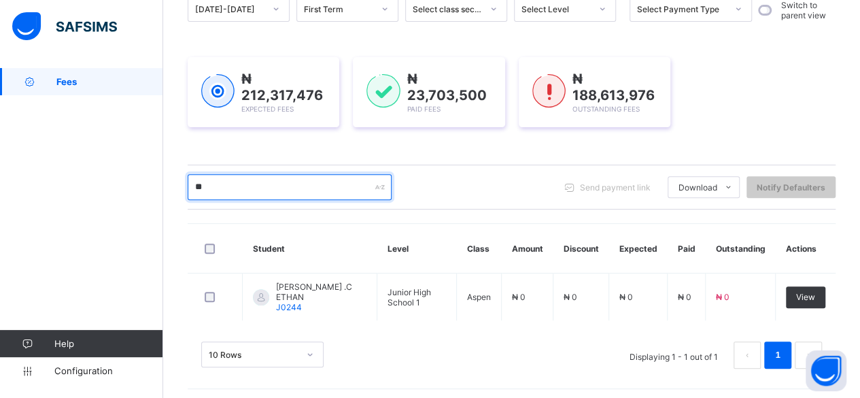
type input "*"
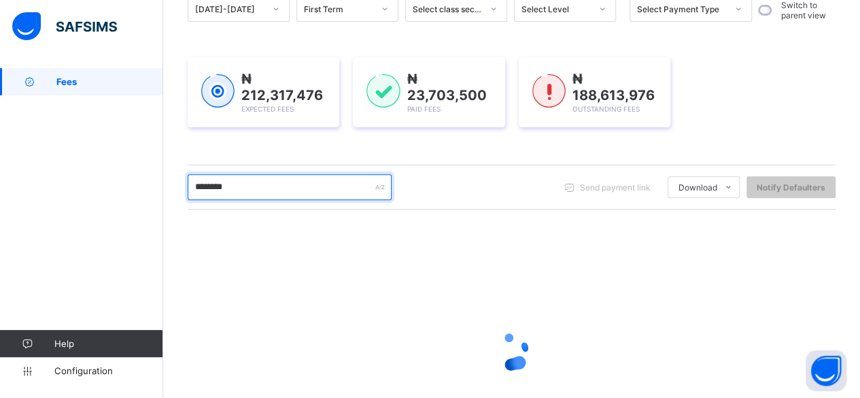
click at [294, 188] on input "********" at bounding box center [290, 187] width 204 height 26
type input "*"
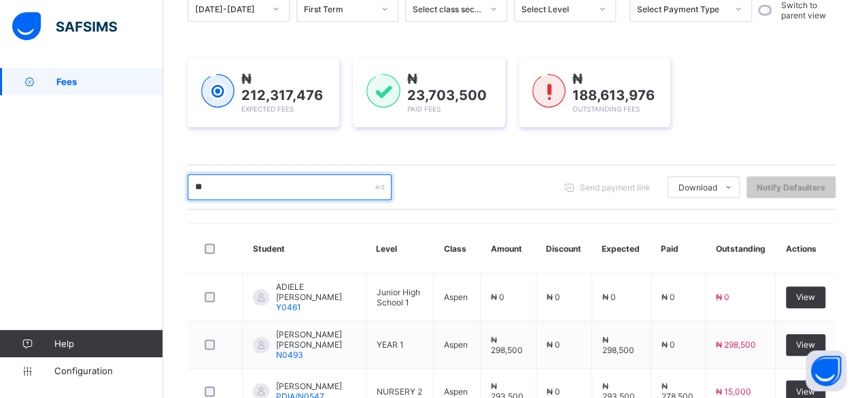
type input "*"
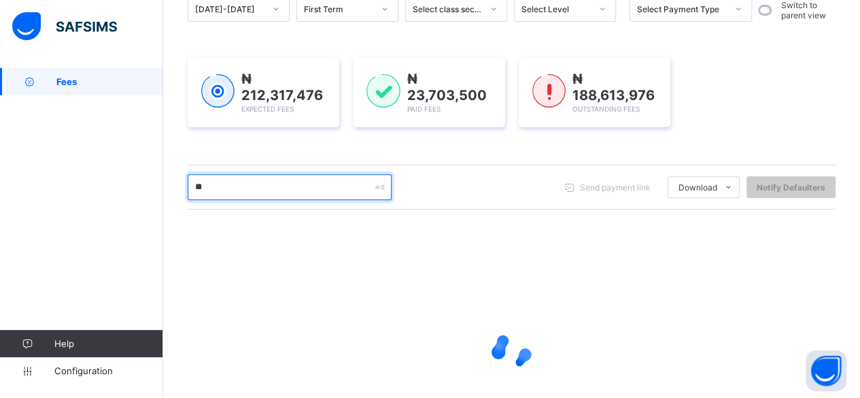
type input "*"
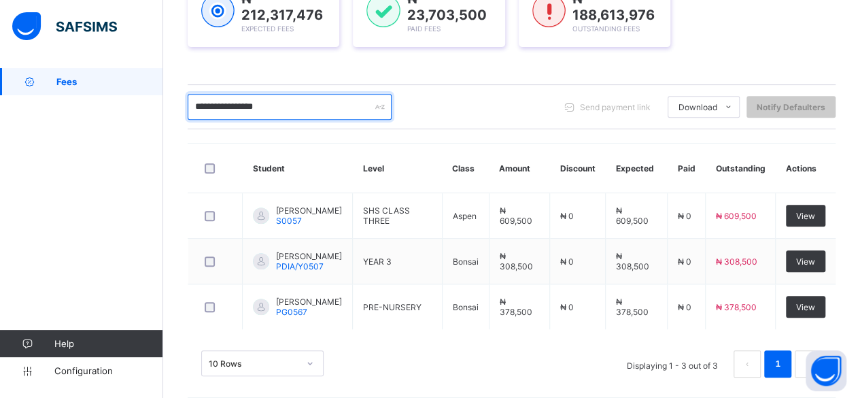
scroll to position [233, 0]
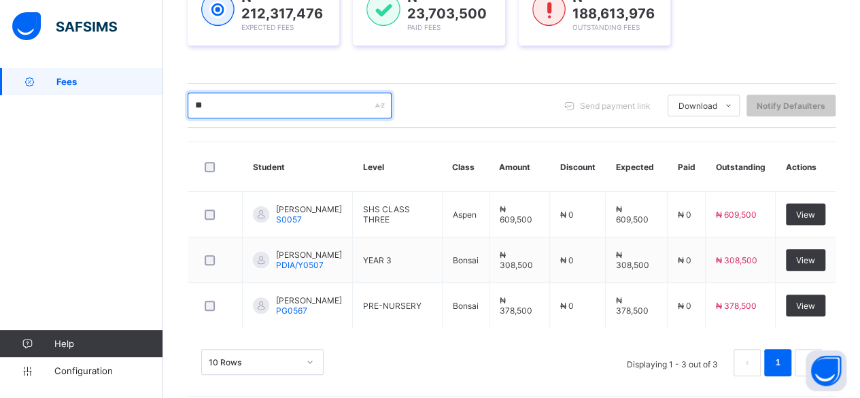
type input "*"
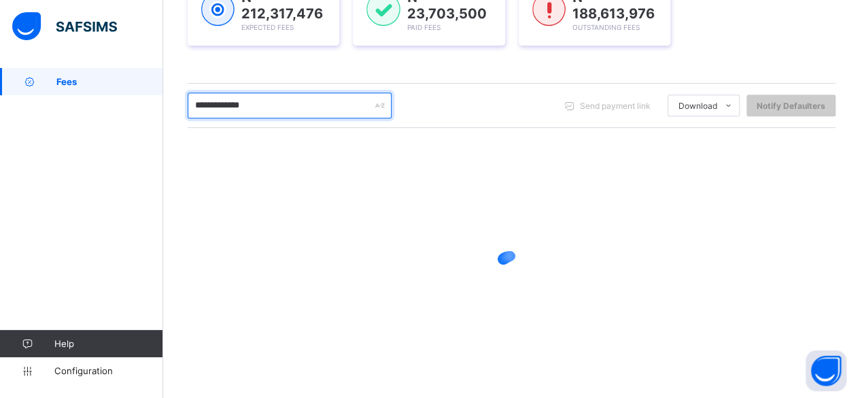
click at [240, 101] on input "**********" at bounding box center [290, 105] width 204 height 26
click at [284, 112] on input "**********" at bounding box center [290, 105] width 204 height 26
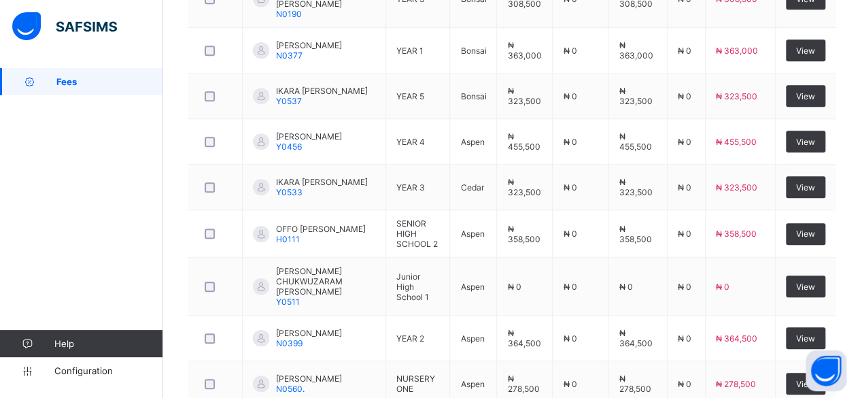
scroll to position [514, 0]
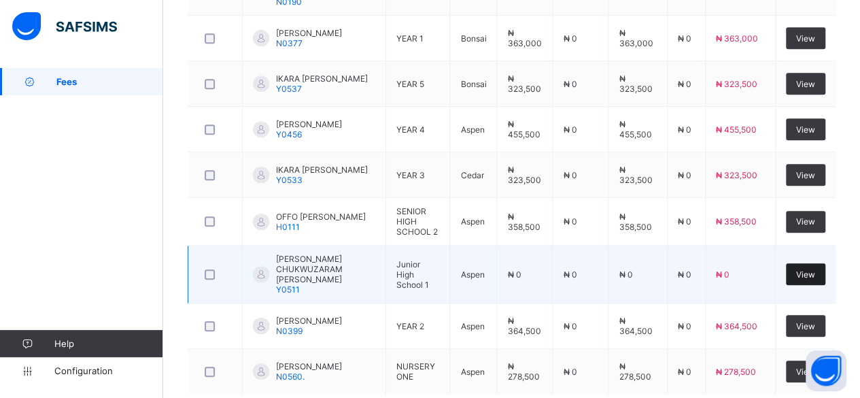
type input "**********"
click at [815, 269] on span "View" at bounding box center [805, 274] width 19 height 10
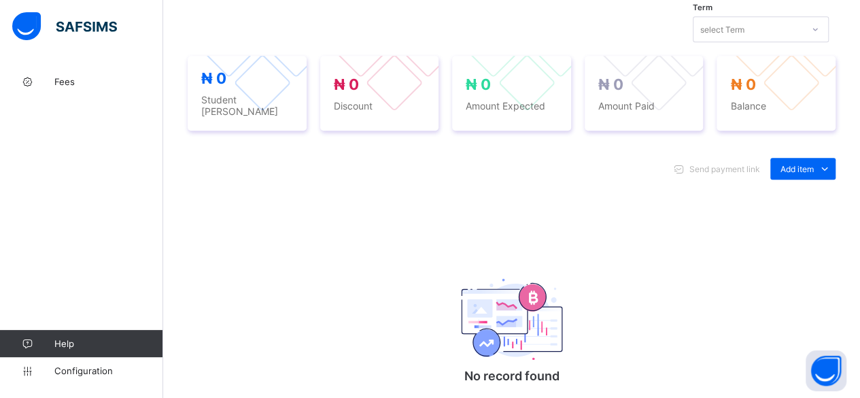
scroll to position [514, 0]
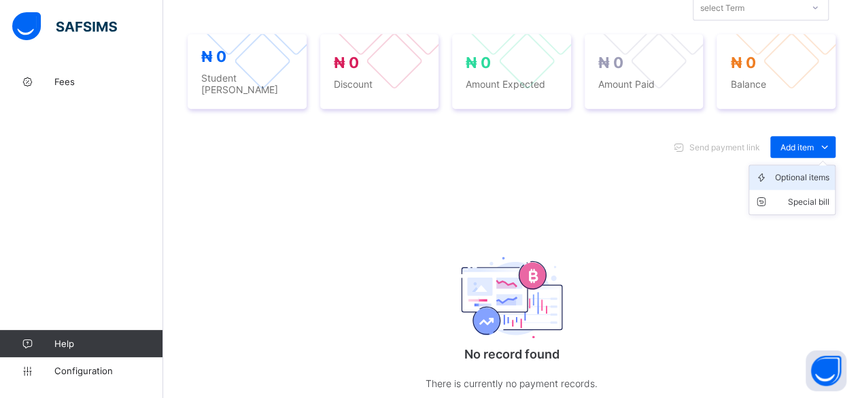
click at [803, 171] on div "Optional items" at bounding box center [802, 178] width 54 height 14
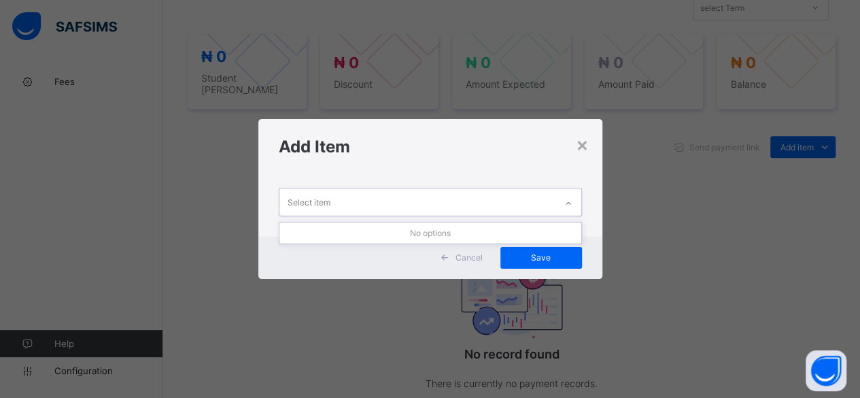
click at [348, 199] on div "Select item" at bounding box center [417, 201] width 276 height 27
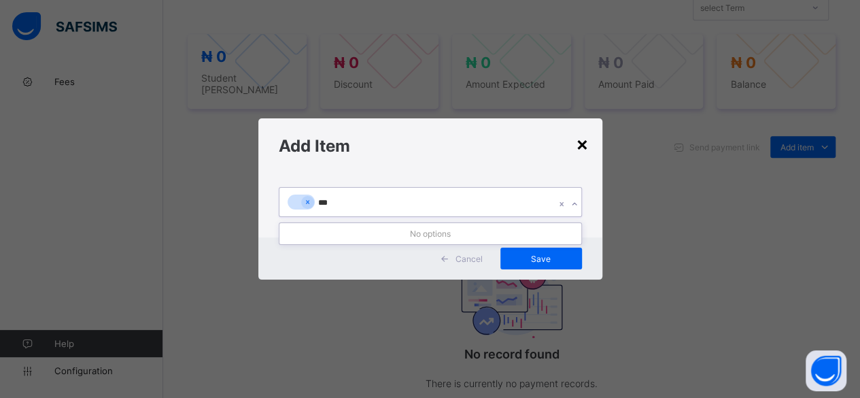
type input "***"
click at [583, 141] on div "×" at bounding box center [582, 143] width 13 height 23
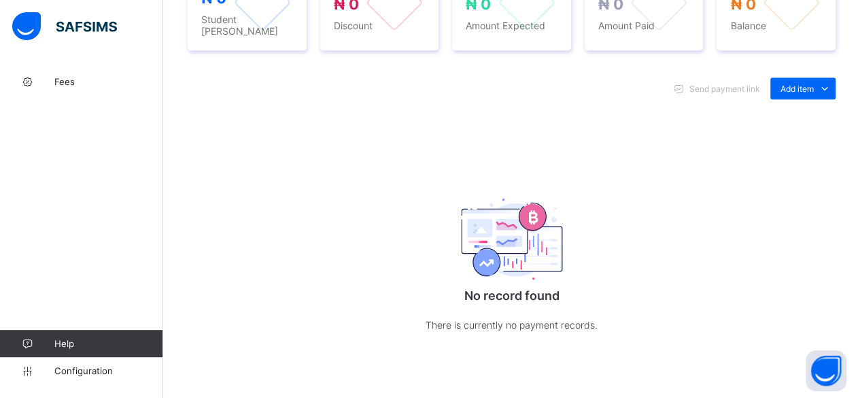
scroll to position [574, 0]
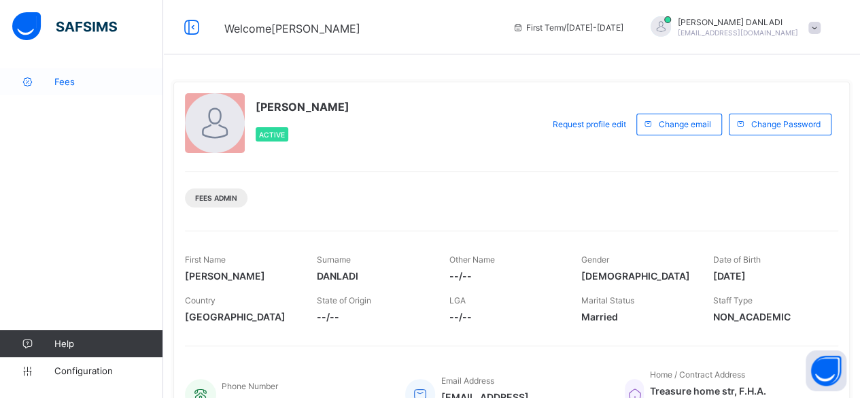
click at [72, 90] on link "Fees" at bounding box center [81, 81] width 163 height 27
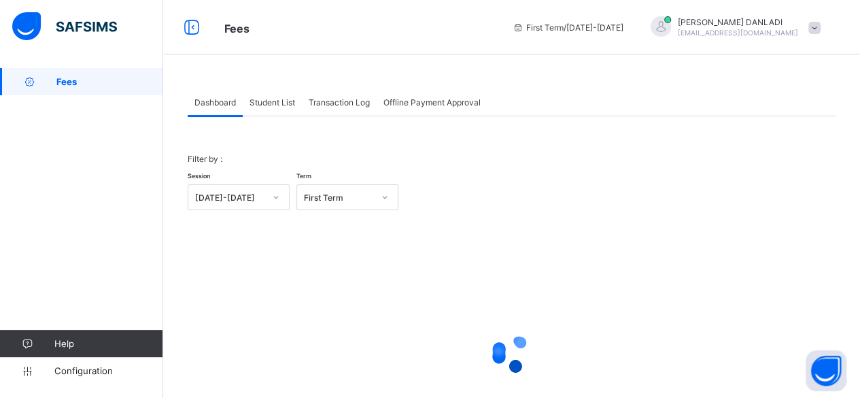
click at [284, 92] on div "Student List" at bounding box center [272, 101] width 59 height 27
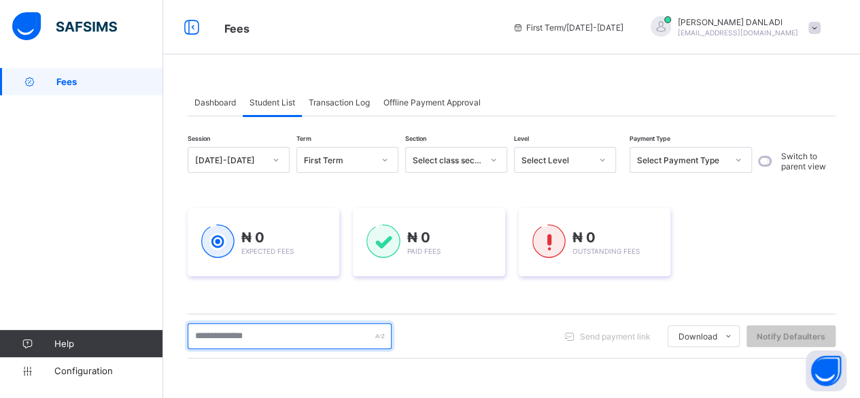
click at [260, 333] on input "text" at bounding box center [290, 336] width 204 height 26
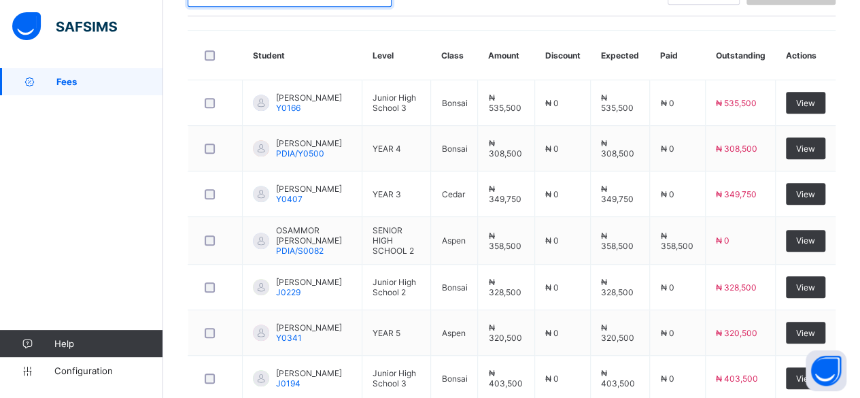
scroll to position [371, 0]
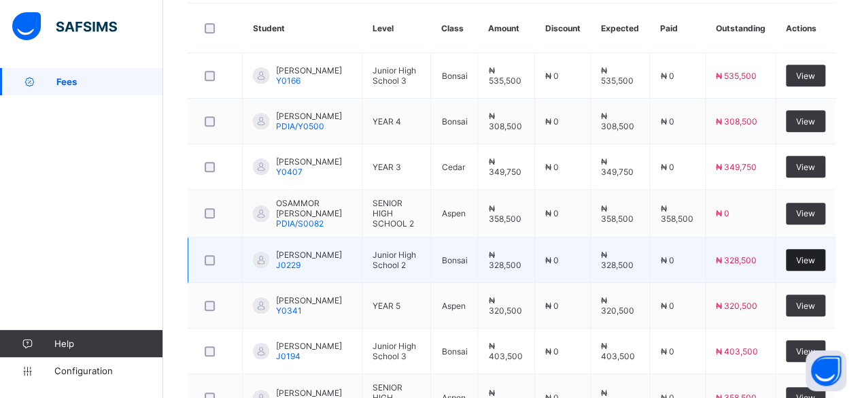
type input "**********"
click at [812, 256] on span "View" at bounding box center [805, 260] width 19 height 10
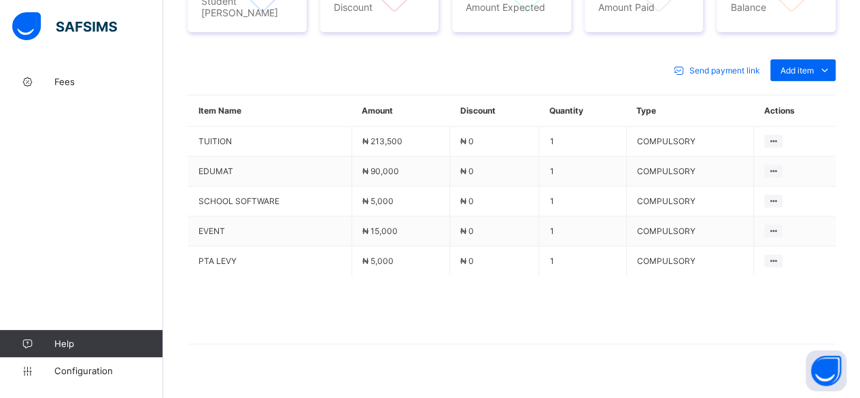
scroll to position [577, 0]
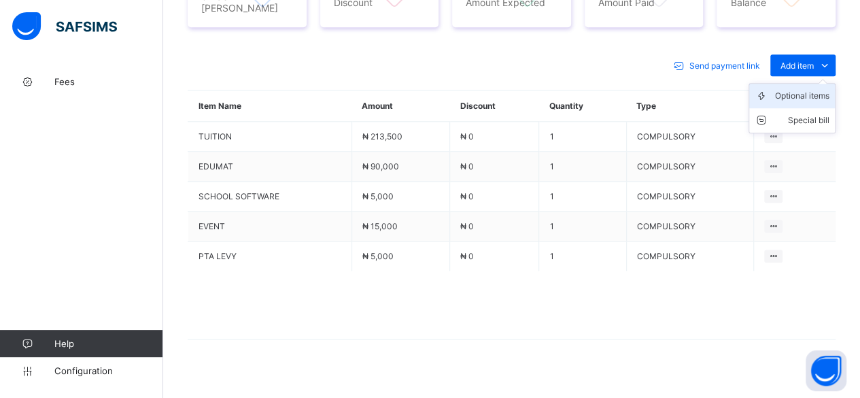
click at [795, 89] on div "Optional items" at bounding box center [802, 96] width 54 height 14
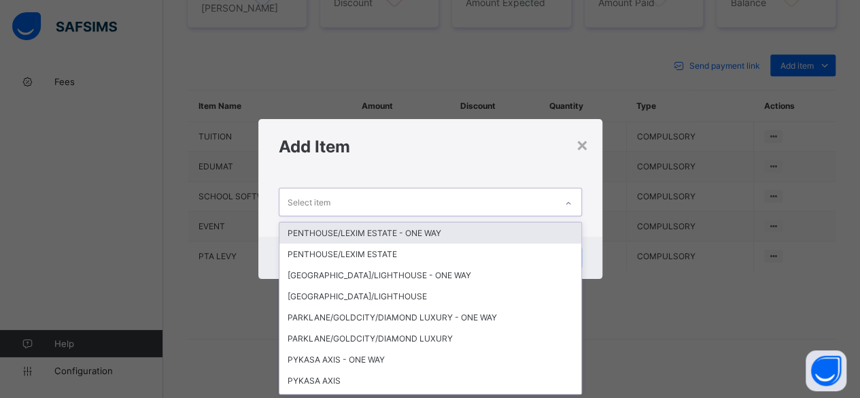
scroll to position [0, 0]
click at [375, 206] on div "Select item" at bounding box center [417, 201] width 276 height 27
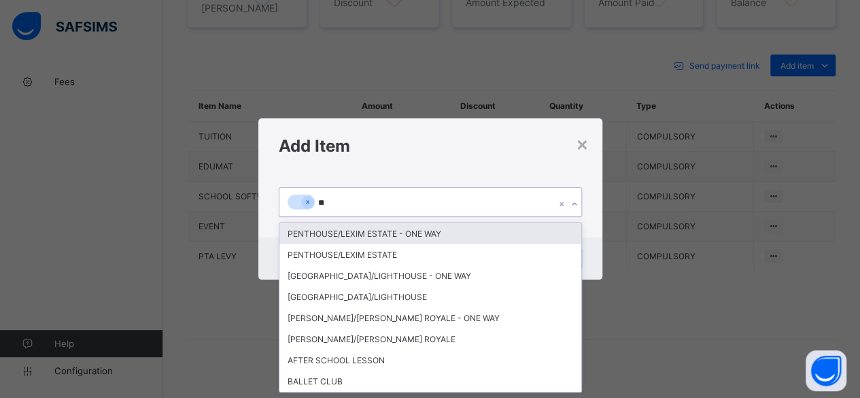
type input "***"
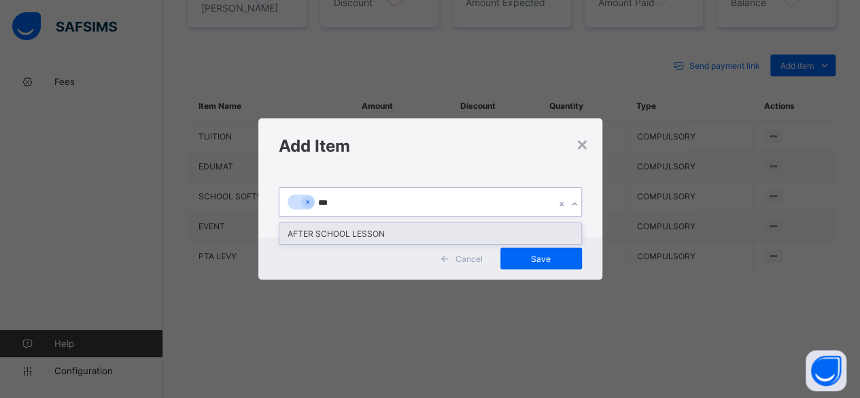
click at [356, 237] on div "AFTER SCHOOL LESSON" at bounding box center [430, 233] width 302 height 21
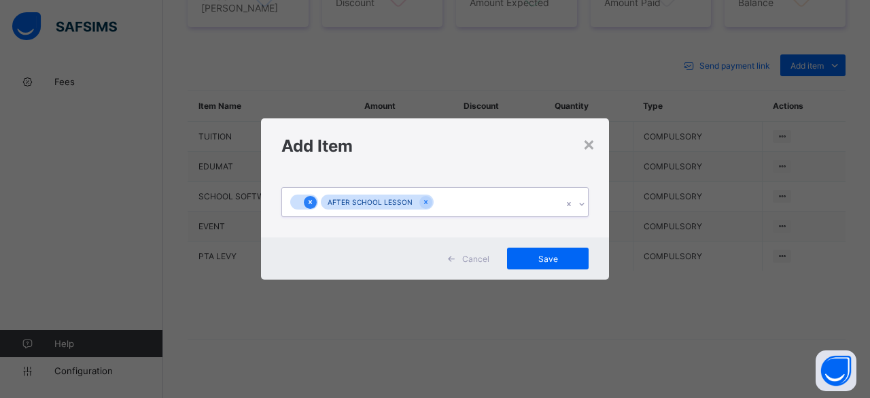
click at [309, 199] on icon at bounding box center [310, 202] width 7 height 10
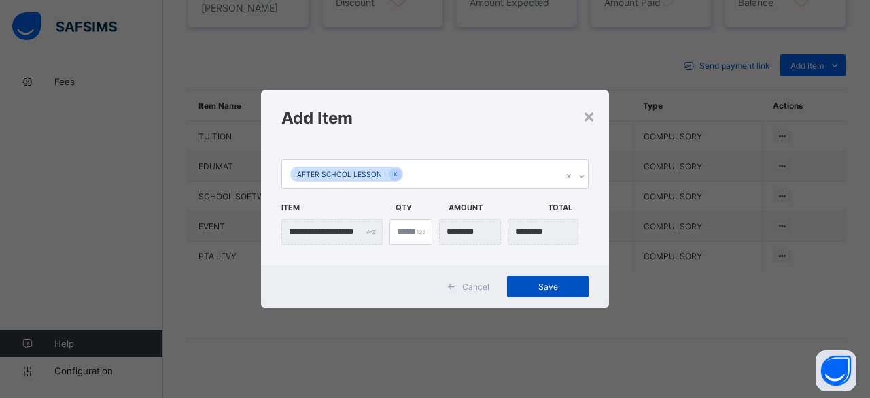
click at [530, 289] on span "Save" at bounding box center [547, 286] width 61 height 10
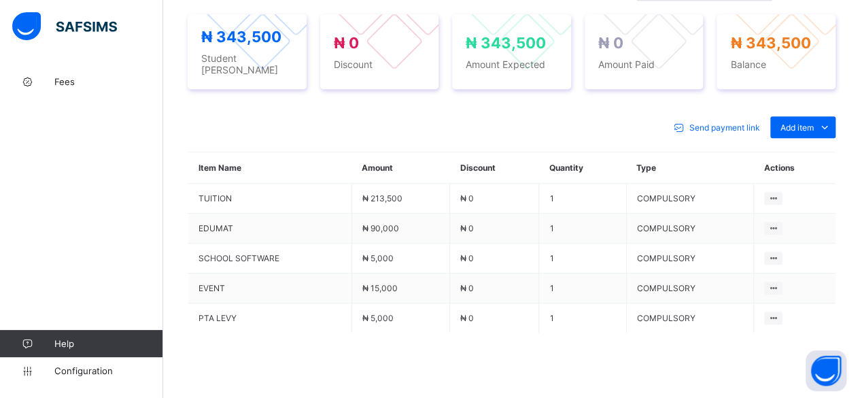
scroll to position [577, 0]
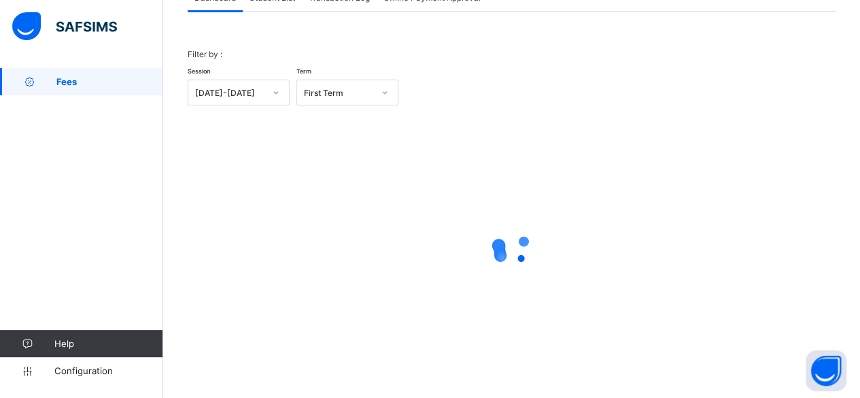
scroll to position [103, 0]
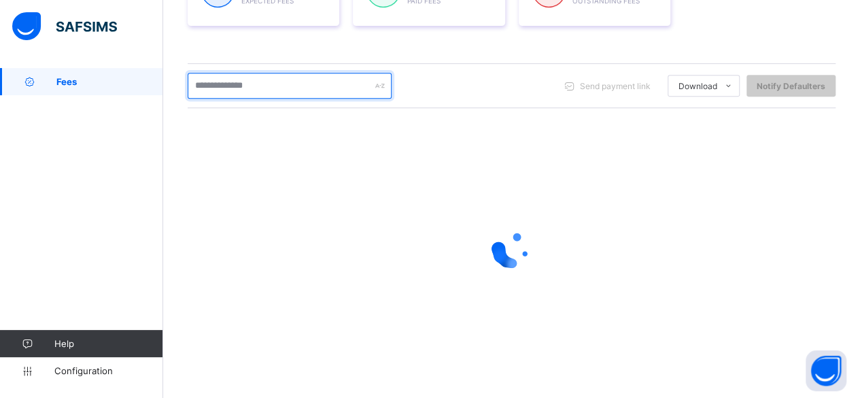
click at [239, 90] on input "text" at bounding box center [290, 86] width 204 height 26
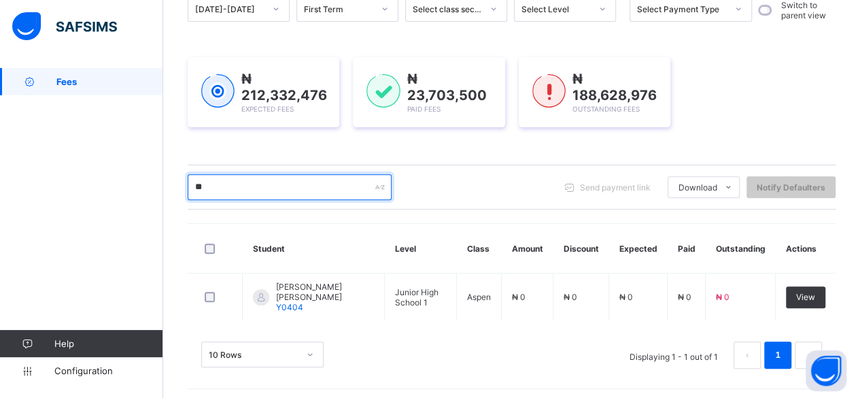
type input "*"
click at [245, 182] on input "**********" at bounding box center [290, 187] width 204 height 26
click at [243, 182] on input "**********" at bounding box center [290, 187] width 204 height 26
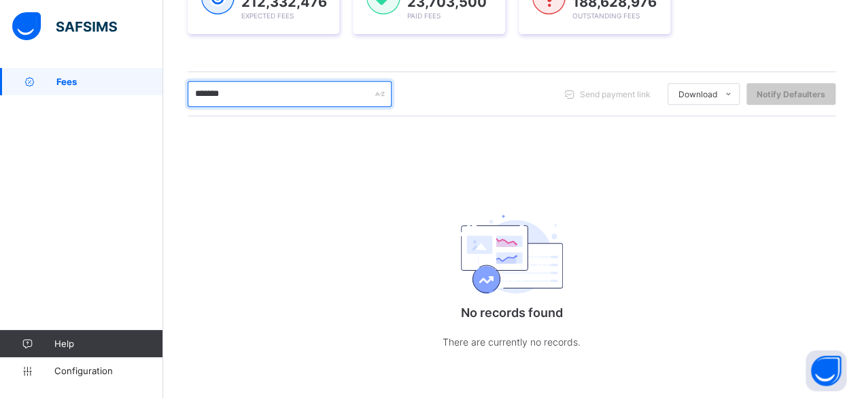
scroll to position [244, 0]
click at [258, 87] on input "******" at bounding box center [290, 94] width 204 height 26
type input "*"
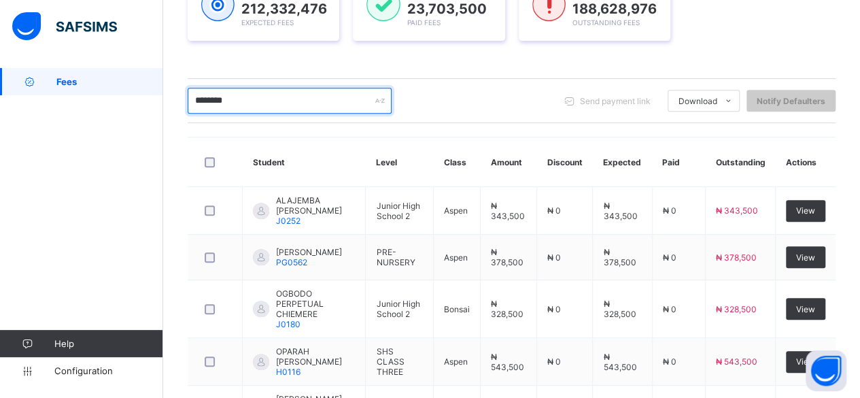
scroll to position [233, 0]
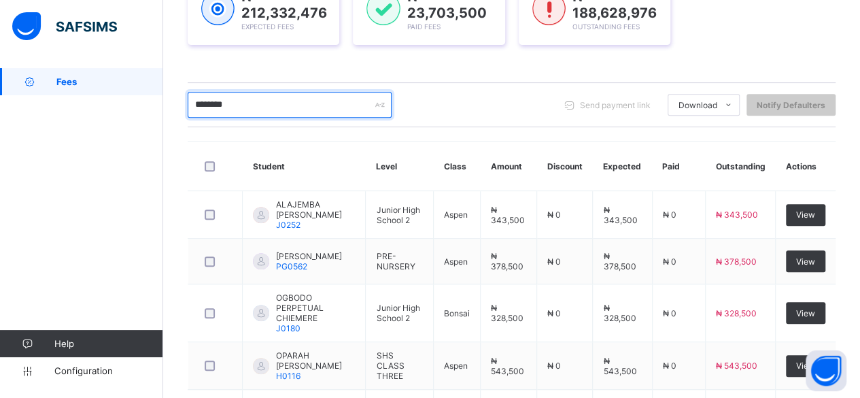
click at [264, 102] on input "********" at bounding box center [290, 105] width 204 height 26
type input "*"
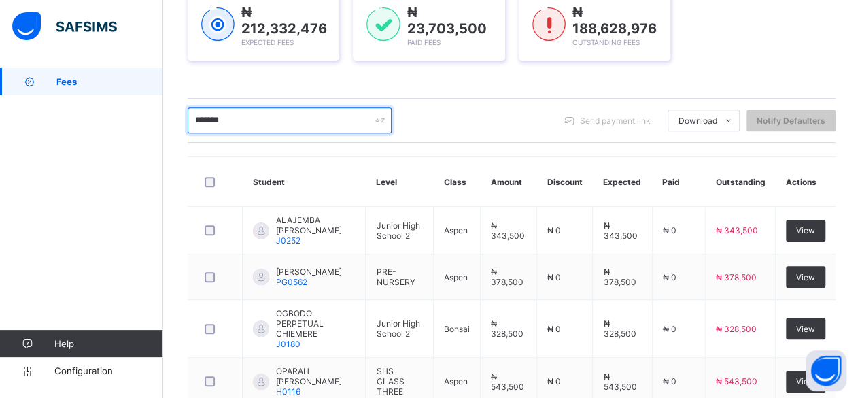
scroll to position [206, 0]
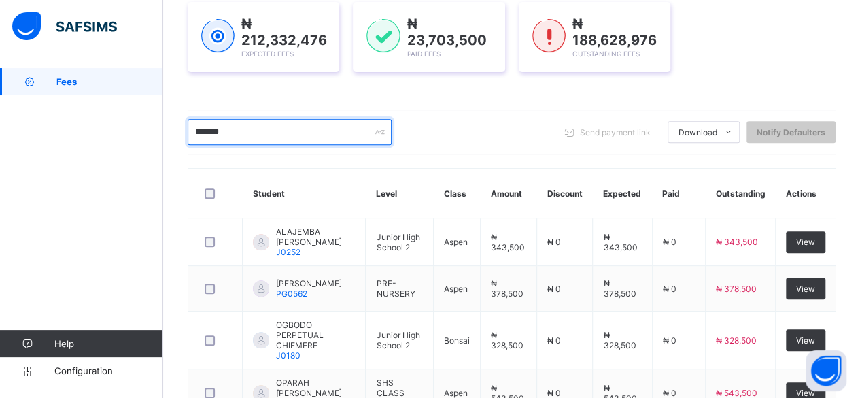
click at [267, 124] on input "******" at bounding box center [290, 132] width 204 height 26
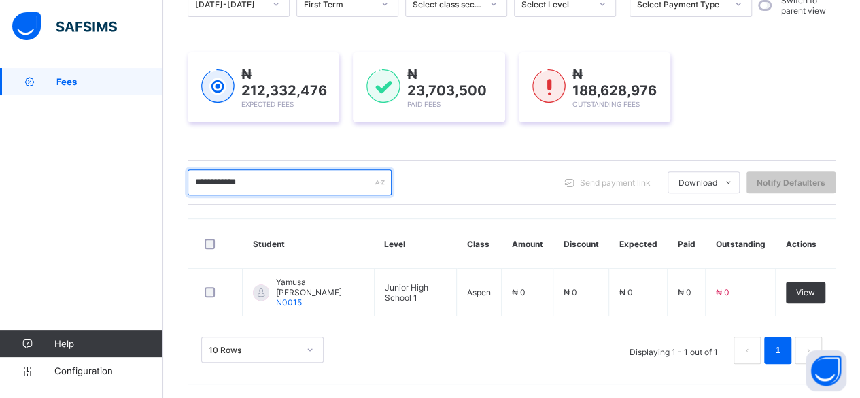
scroll to position [151, 0]
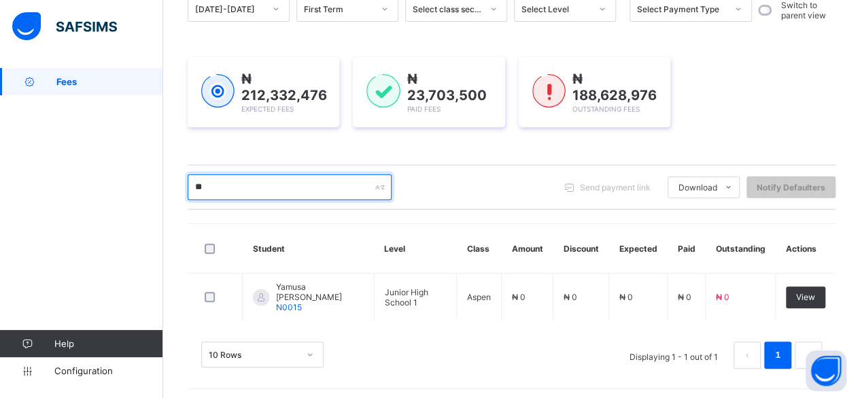
type input "*"
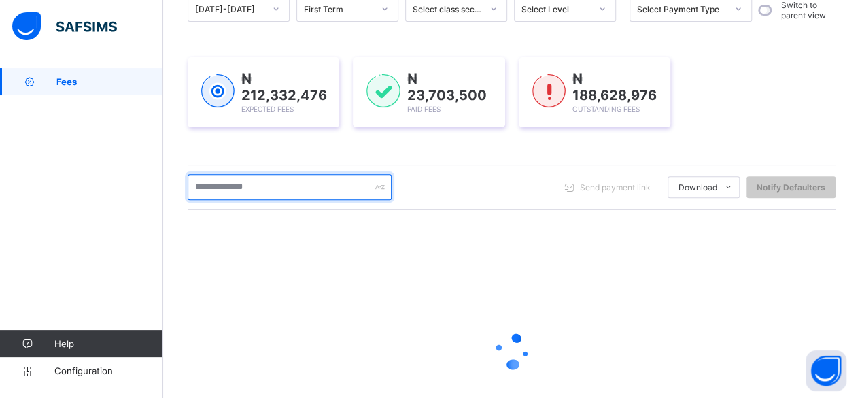
scroll to position [206, 0]
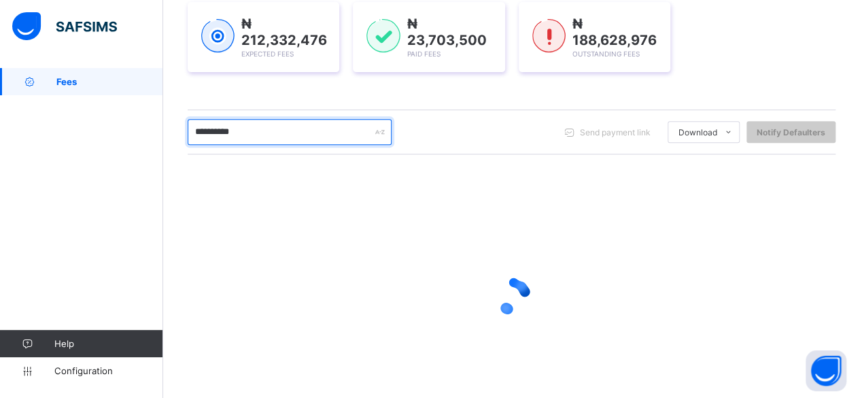
click at [228, 127] on input "**********" at bounding box center [290, 132] width 204 height 26
click at [230, 127] on input "**********" at bounding box center [290, 132] width 204 height 26
type input "**********"
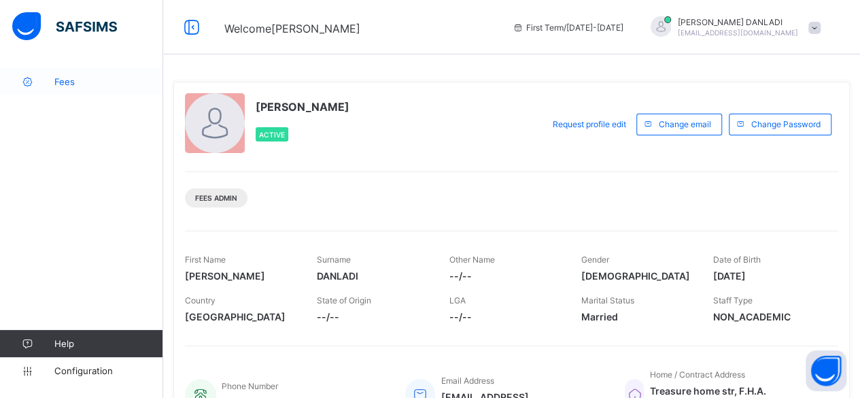
click at [71, 78] on span "Fees" at bounding box center [108, 81] width 109 height 11
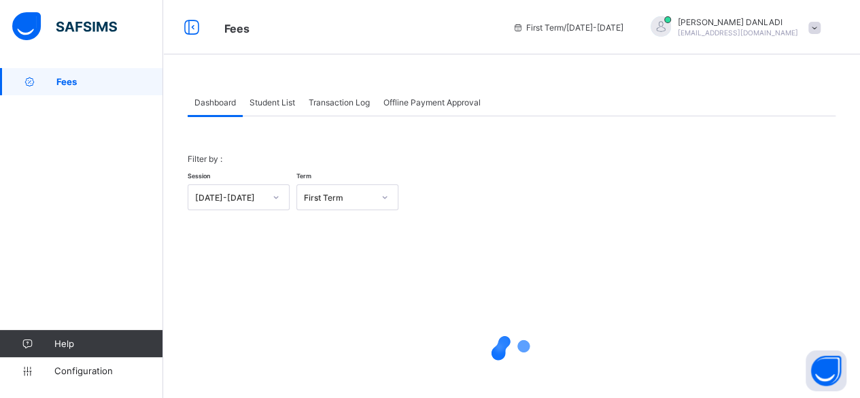
click at [286, 100] on span "Student List" at bounding box center [273, 102] width 46 height 10
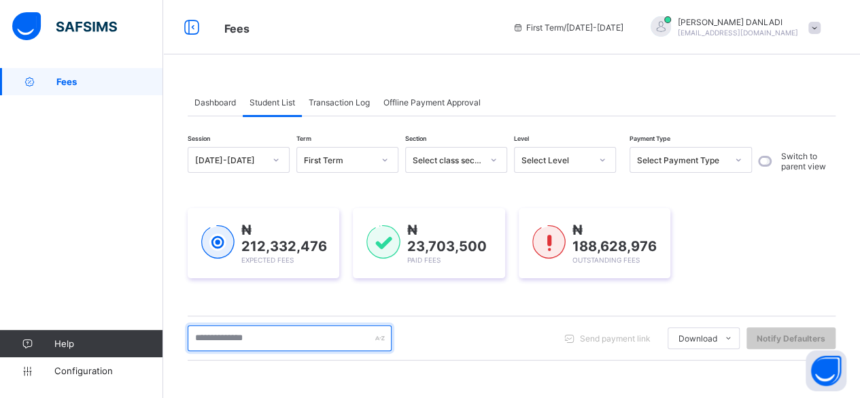
click at [214, 340] on input "text" at bounding box center [290, 338] width 204 height 26
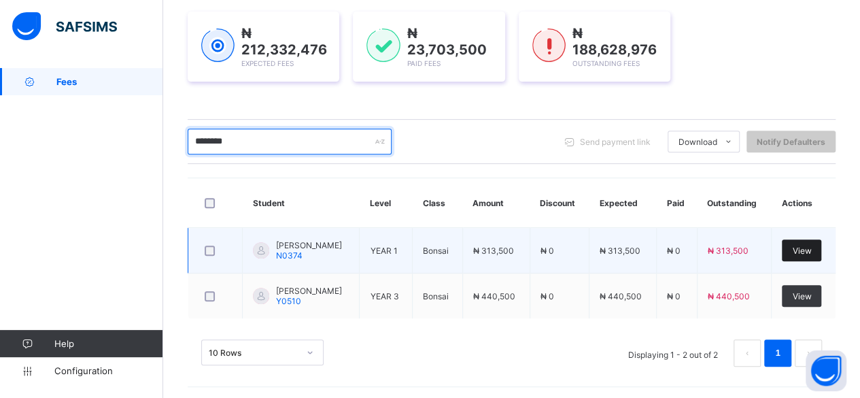
type input "********"
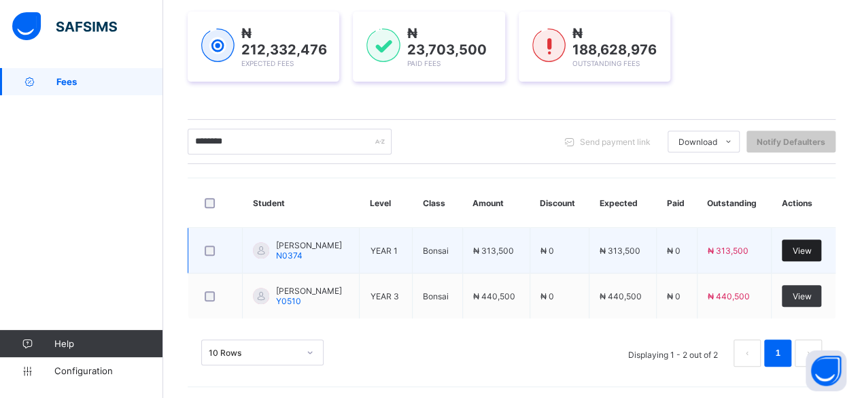
click at [811, 250] on span "View" at bounding box center [801, 250] width 19 height 10
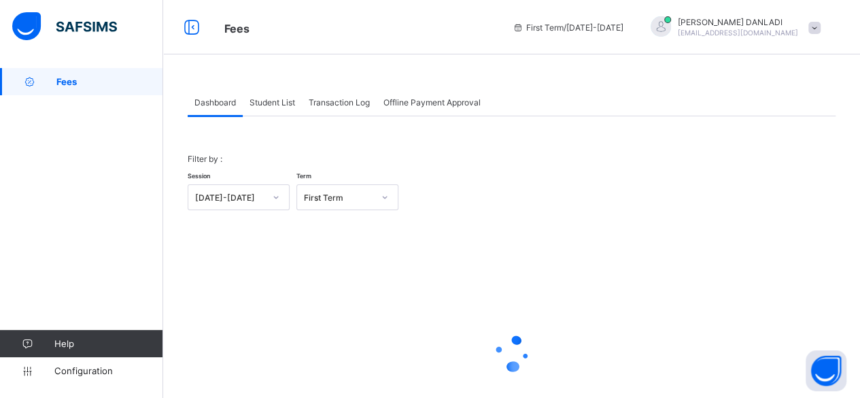
scroll to position [103, 0]
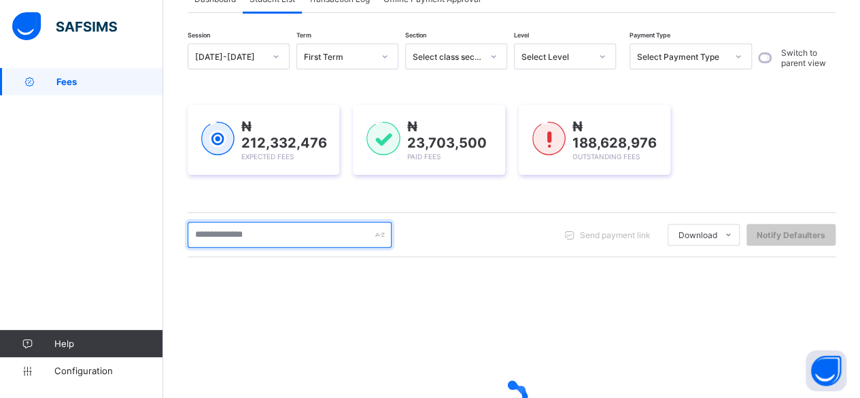
click at [226, 237] on input "text" at bounding box center [290, 235] width 204 height 26
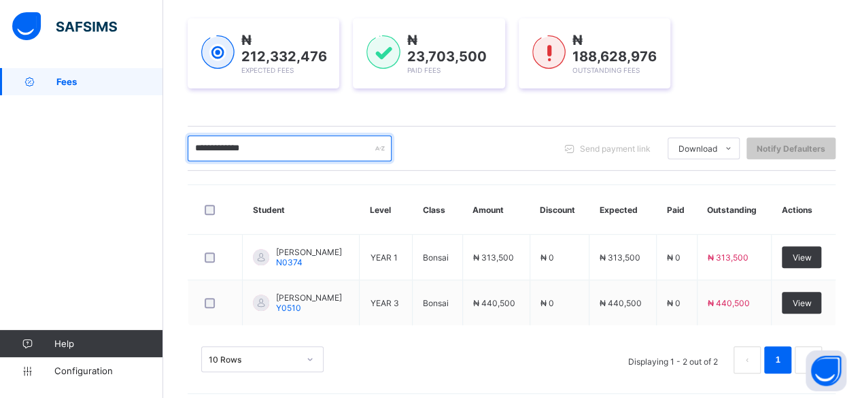
scroll to position [196, 0]
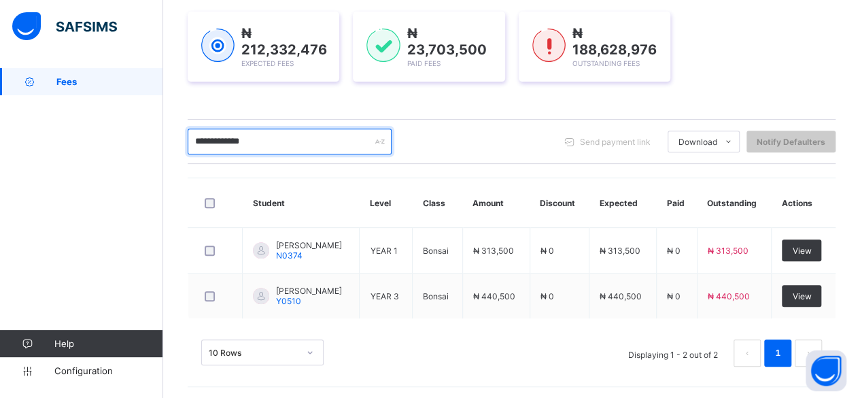
click at [325, 133] on input "**********" at bounding box center [290, 141] width 204 height 26
type input "*"
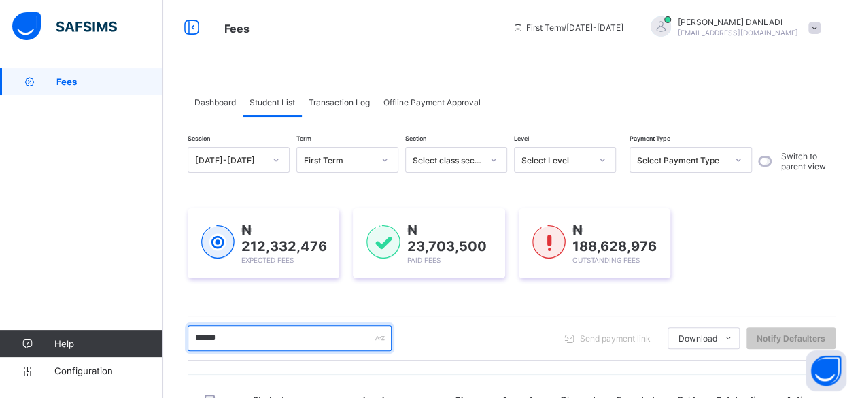
scroll to position [287, 0]
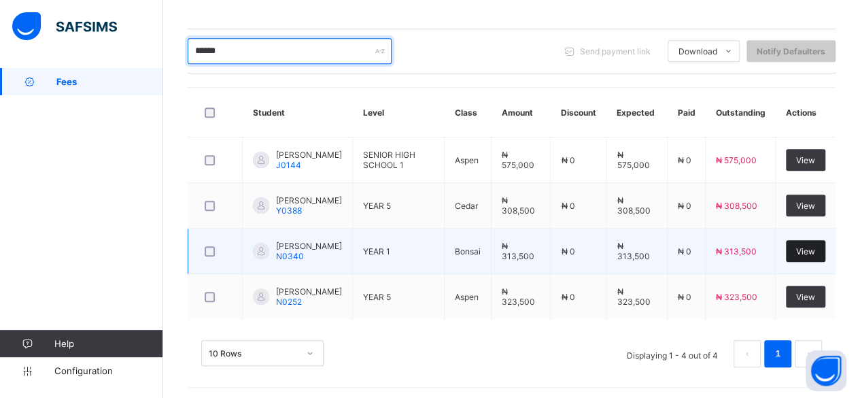
type input "******"
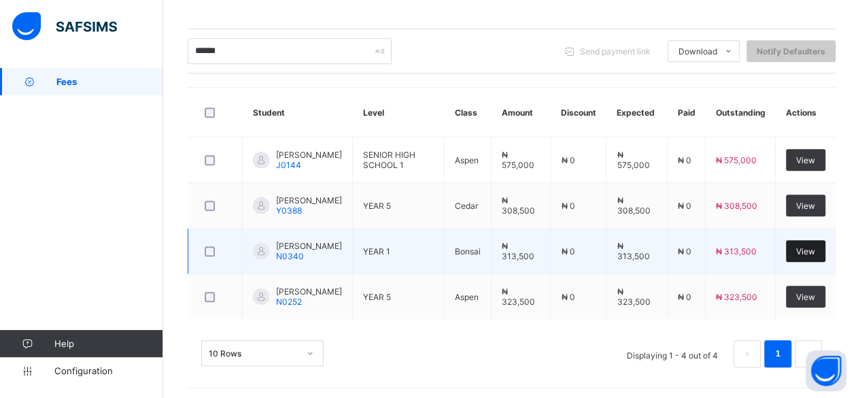
click at [825, 242] on div "View" at bounding box center [805, 251] width 39 height 22
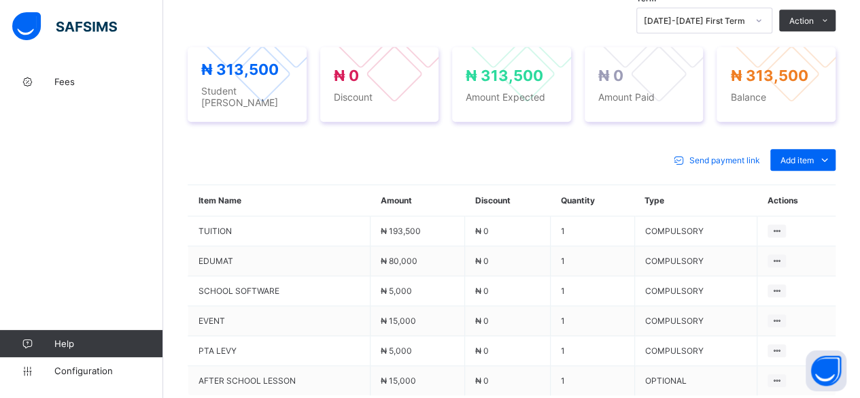
scroll to position [612, 0]
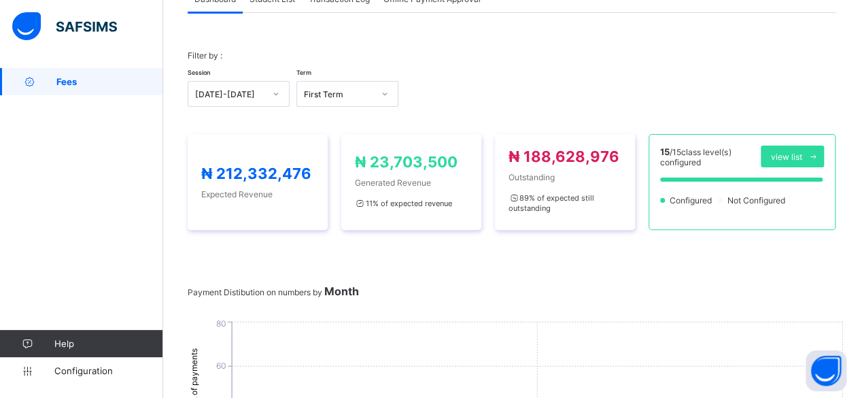
scroll to position [612, 0]
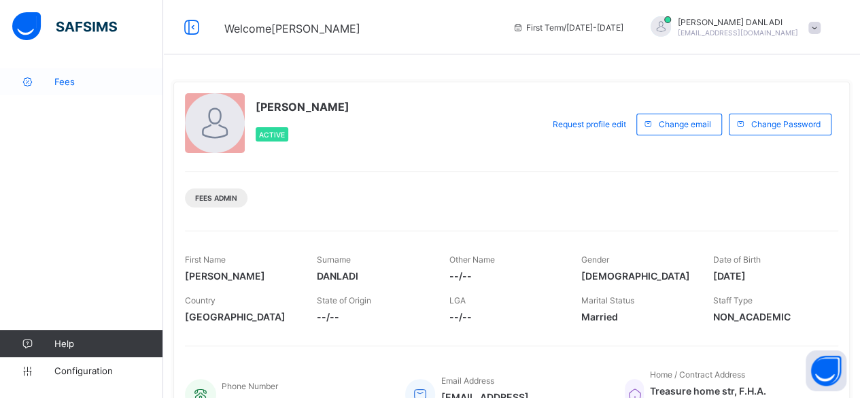
click at [64, 84] on span "Fees" at bounding box center [108, 81] width 109 height 11
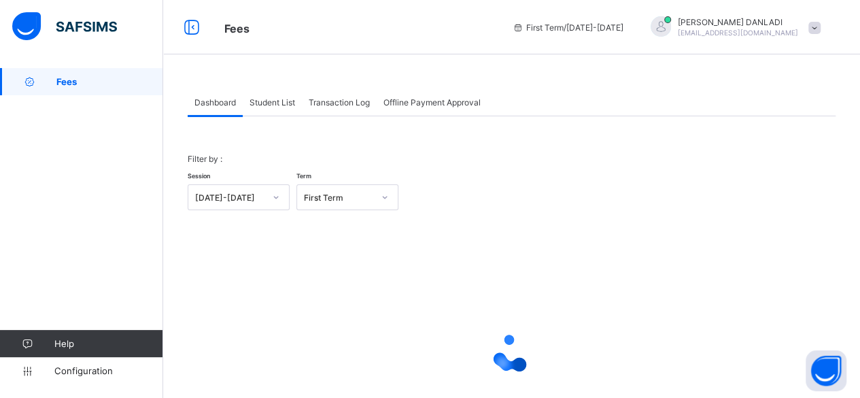
click at [284, 99] on span "Student List" at bounding box center [273, 102] width 46 height 10
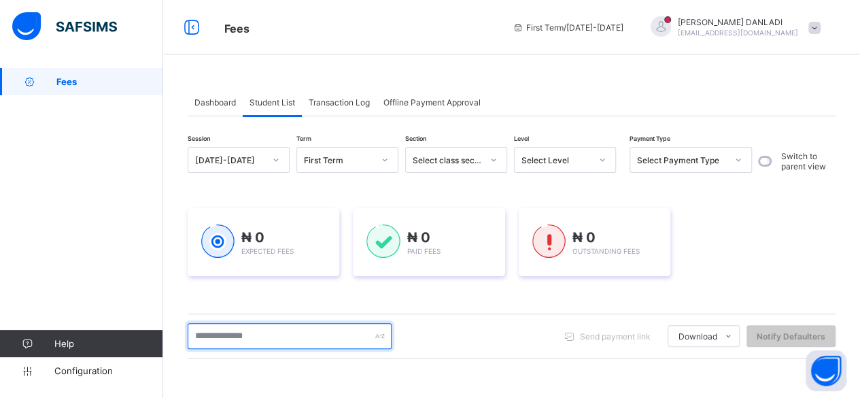
click at [233, 334] on input "text" at bounding box center [290, 336] width 204 height 26
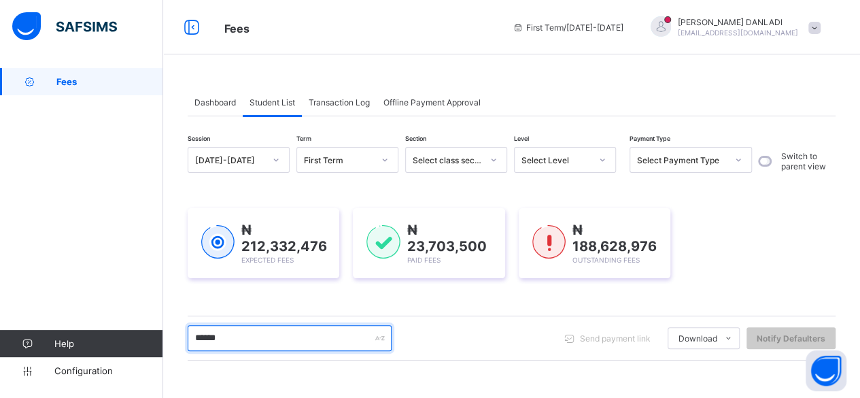
type input "*******"
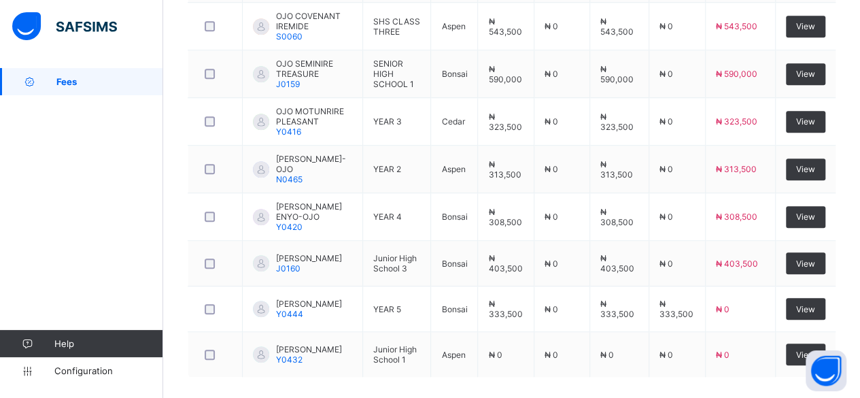
scroll to position [523, 0]
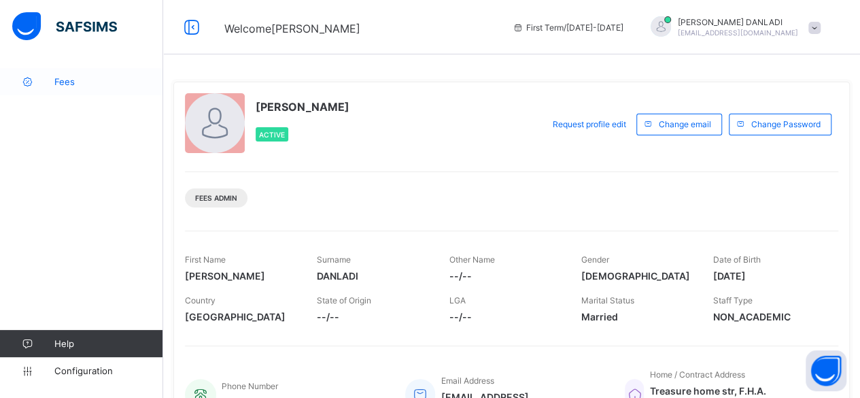
click at [60, 80] on span "Fees" at bounding box center [108, 81] width 109 height 11
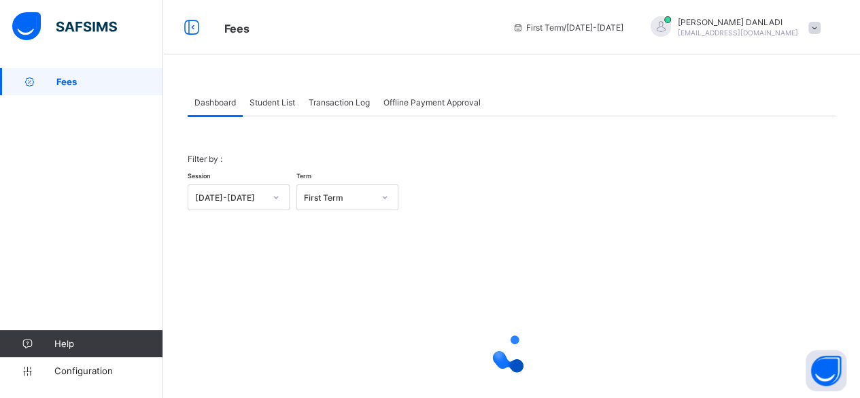
click at [265, 101] on span "Student List" at bounding box center [273, 102] width 46 height 10
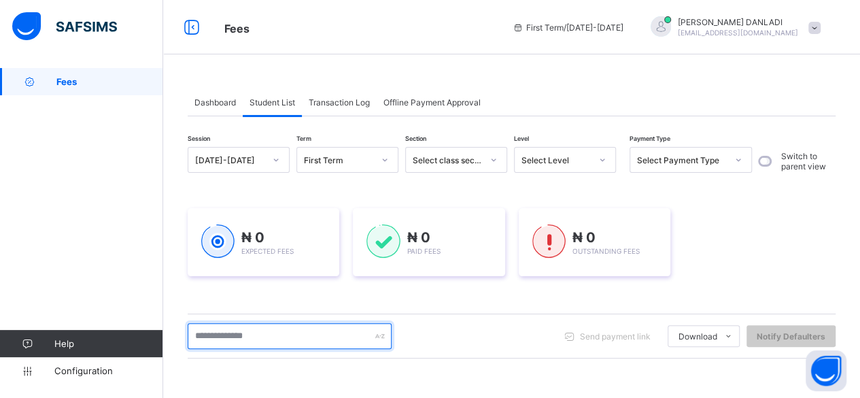
click at [211, 343] on input "text" at bounding box center [290, 336] width 204 height 26
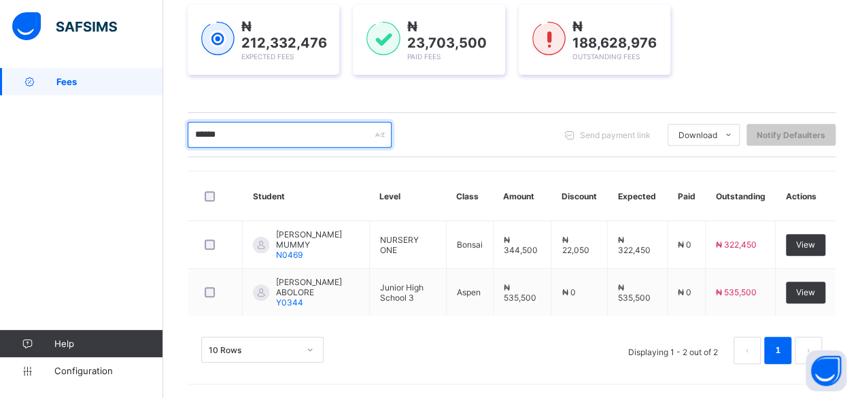
scroll to position [196, 0]
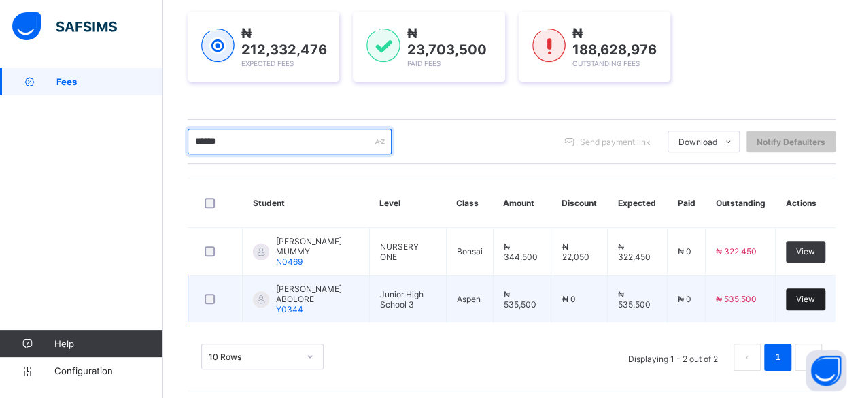
type input "******"
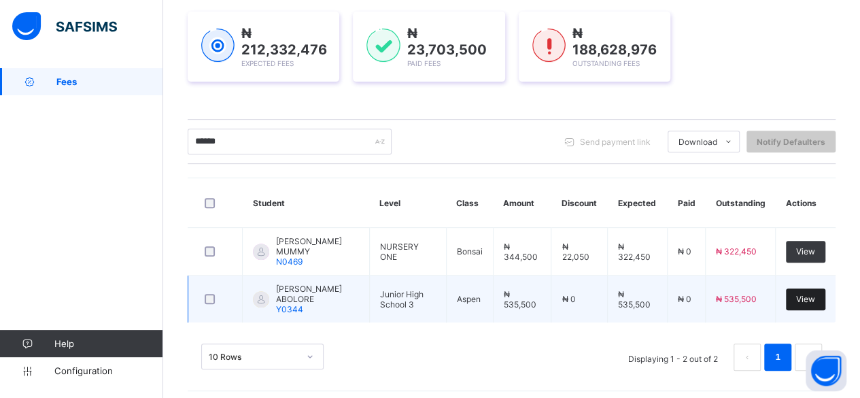
click at [809, 294] on span "View" at bounding box center [805, 299] width 19 height 10
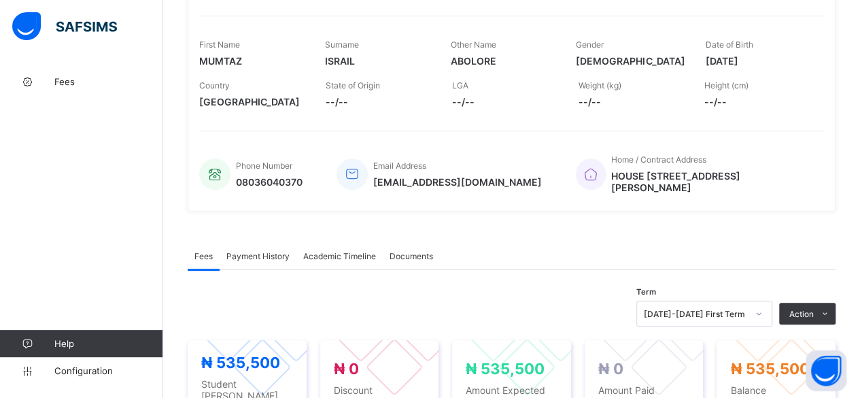
scroll to position [103, 0]
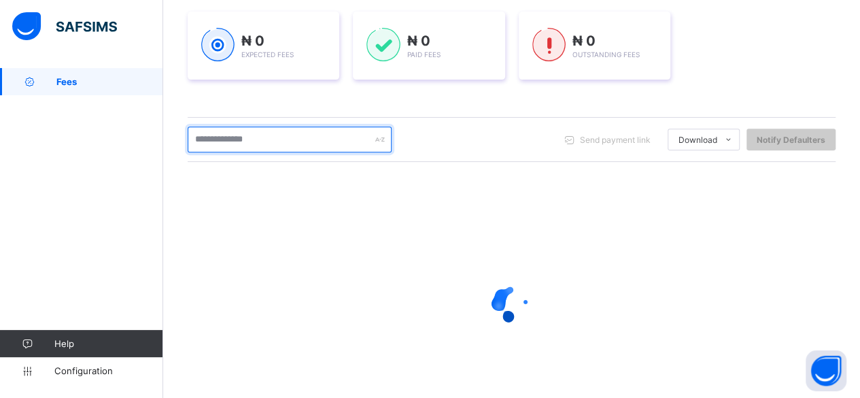
click at [204, 141] on input "text" at bounding box center [290, 139] width 204 height 26
type input "***"
